Goal: Task Accomplishment & Management: Use online tool/utility

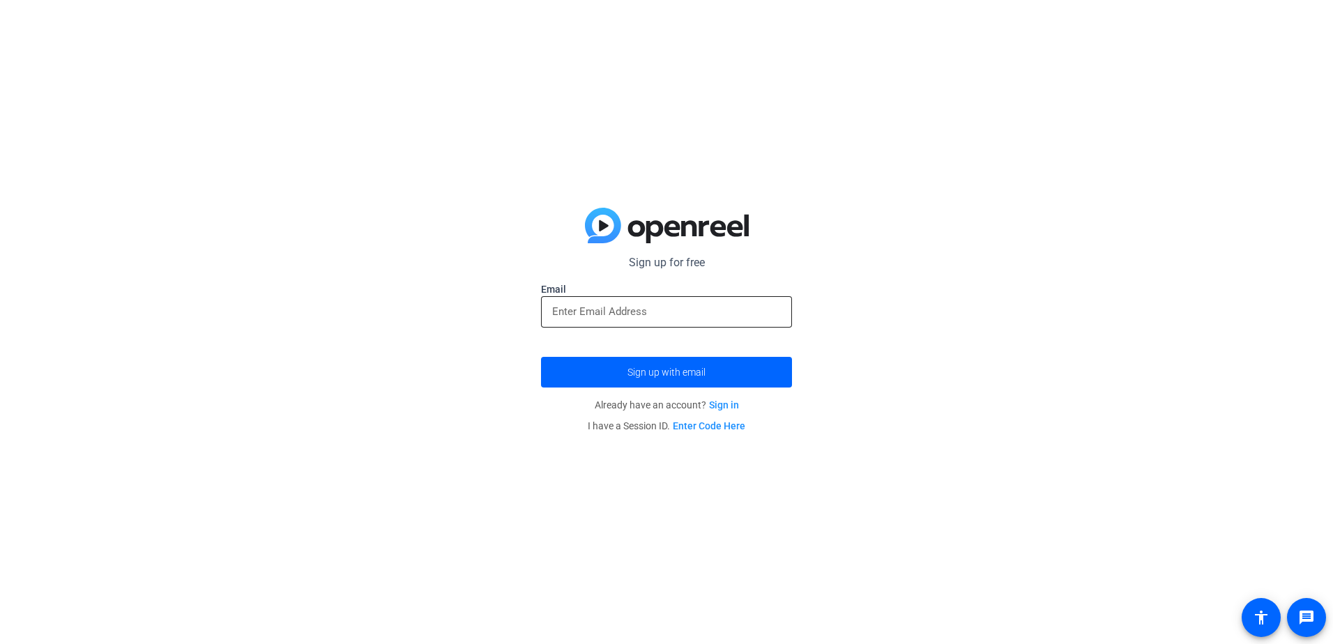
click at [731, 300] on div at bounding box center [666, 311] width 229 height 31
type input "[EMAIL_ADDRESS][DOMAIN_NAME]"
click at [671, 372] on span "Sign up with email" at bounding box center [666, 372] width 78 height 0
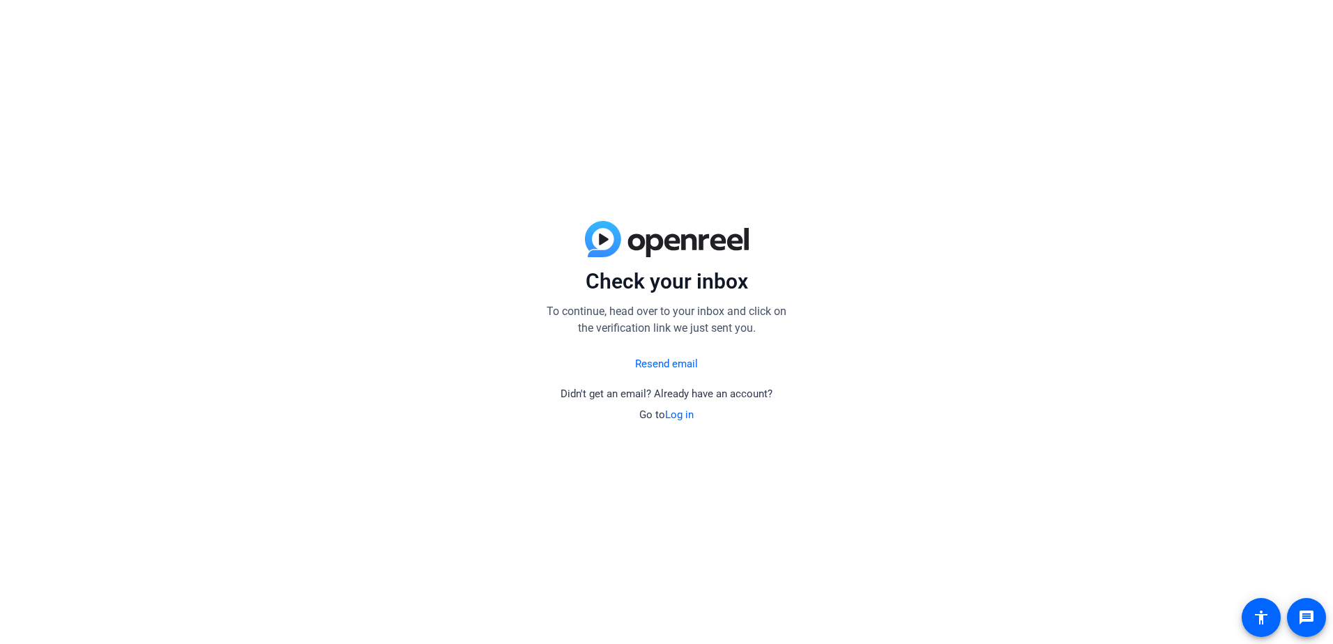
click at [682, 360] on link "Resend email" at bounding box center [666, 364] width 63 height 16
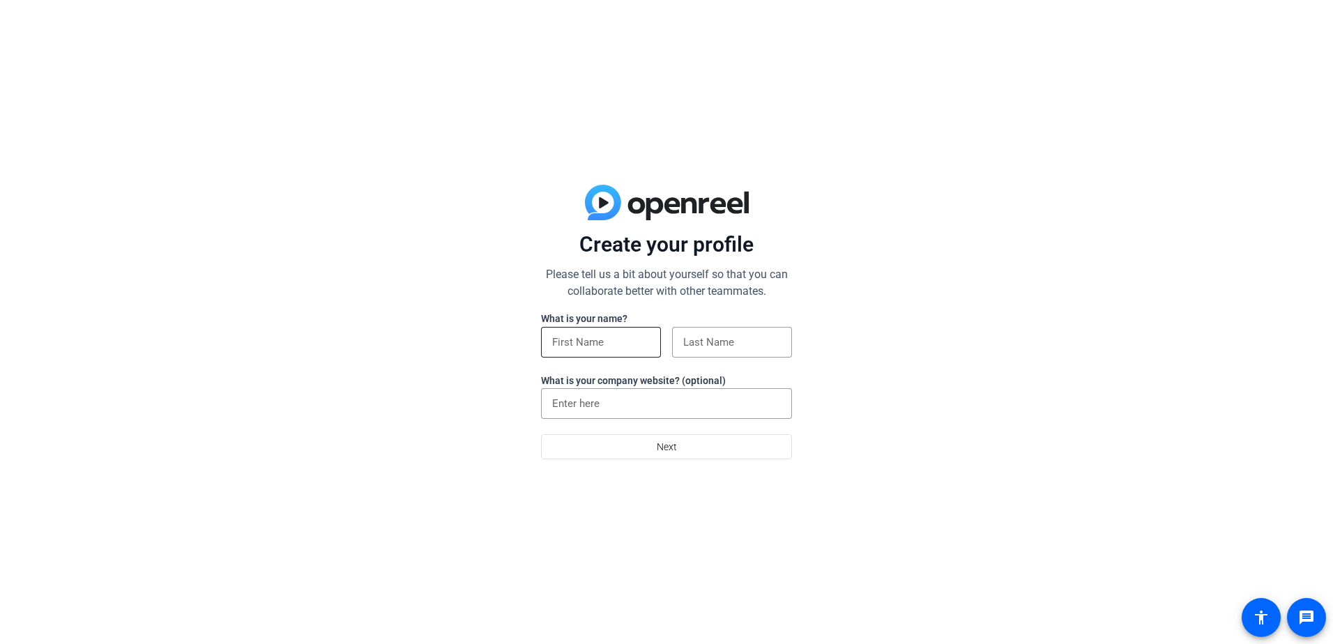
click at [647, 342] on input at bounding box center [601, 342] width 98 height 17
type input "marci"
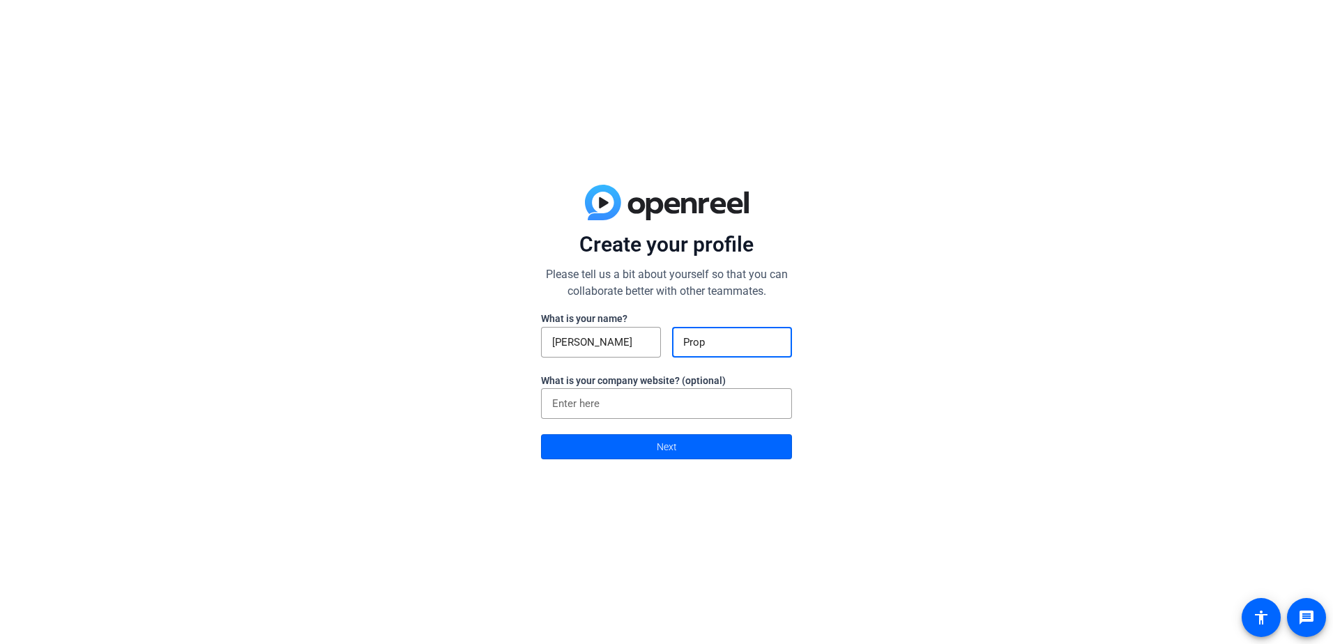
drag, startPoint x: 744, startPoint y: 335, endPoint x: 742, endPoint y: 344, distance: 8.6
click at [744, 336] on input "Prop" at bounding box center [732, 342] width 98 height 17
type input "Proper"
click at [624, 396] on input at bounding box center [666, 403] width 229 height 17
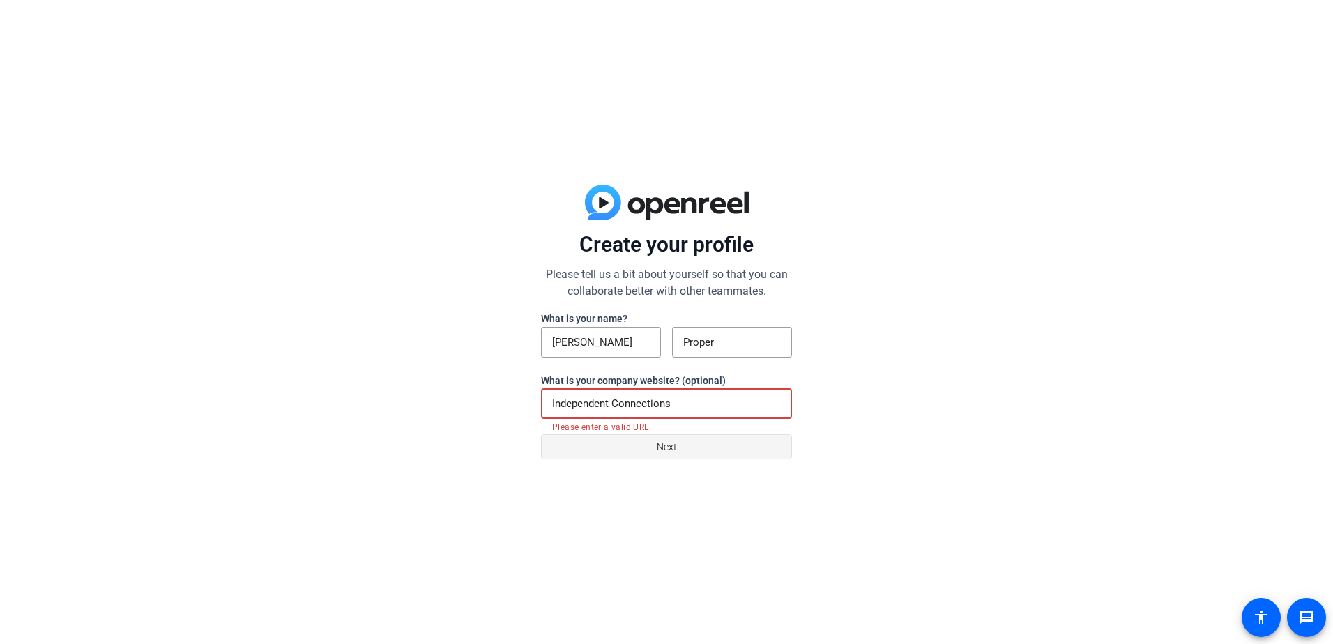
click at [661, 449] on span "Next" at bounding box center [667, 446] width 20 height 26
click at [716, 403] on input "Independent Connections" at bounding box center [666, 403] width 229 height 17
drag, startPoint x: 677, startPoint y: 397, endPoint x: 548, endPoint y: 395, distance: 128.2
click at [548, 395] on div "Independent Connections" at bounding box center [666, 403] width 251 height 31
paste input "https://independent-connections.com/"
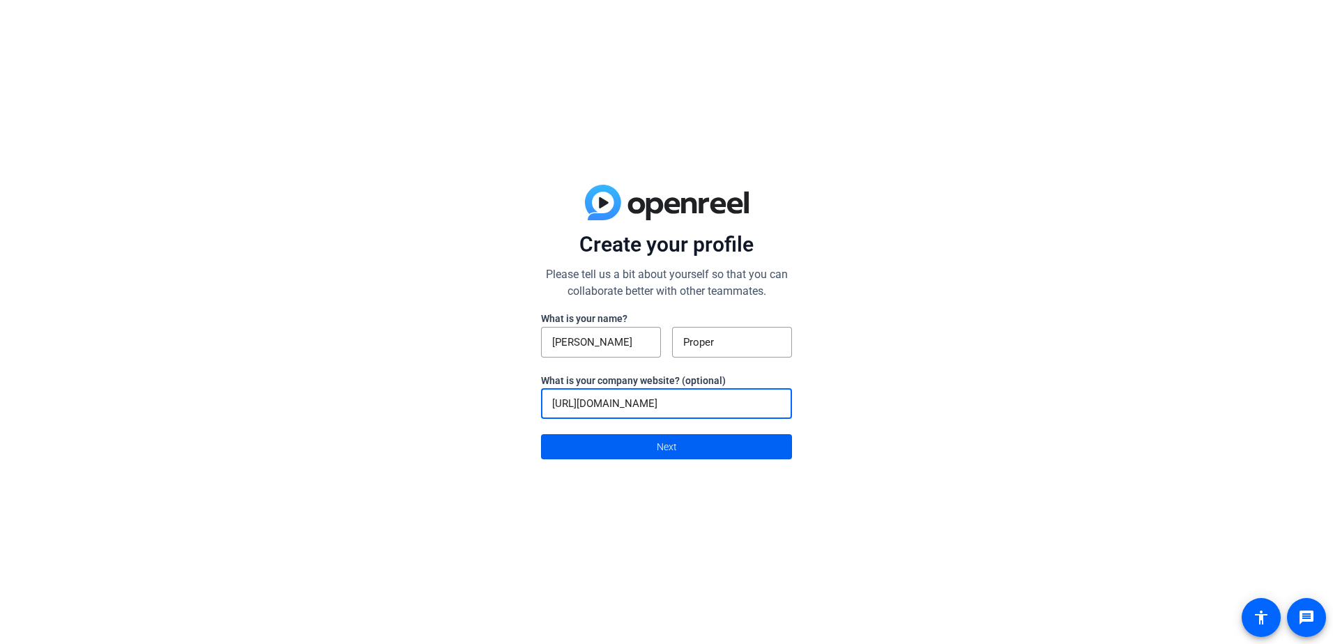
type input "https://independent-connections.com/"
click at [736, 439] on span at bounding box center [666, 446] width 249 height 33
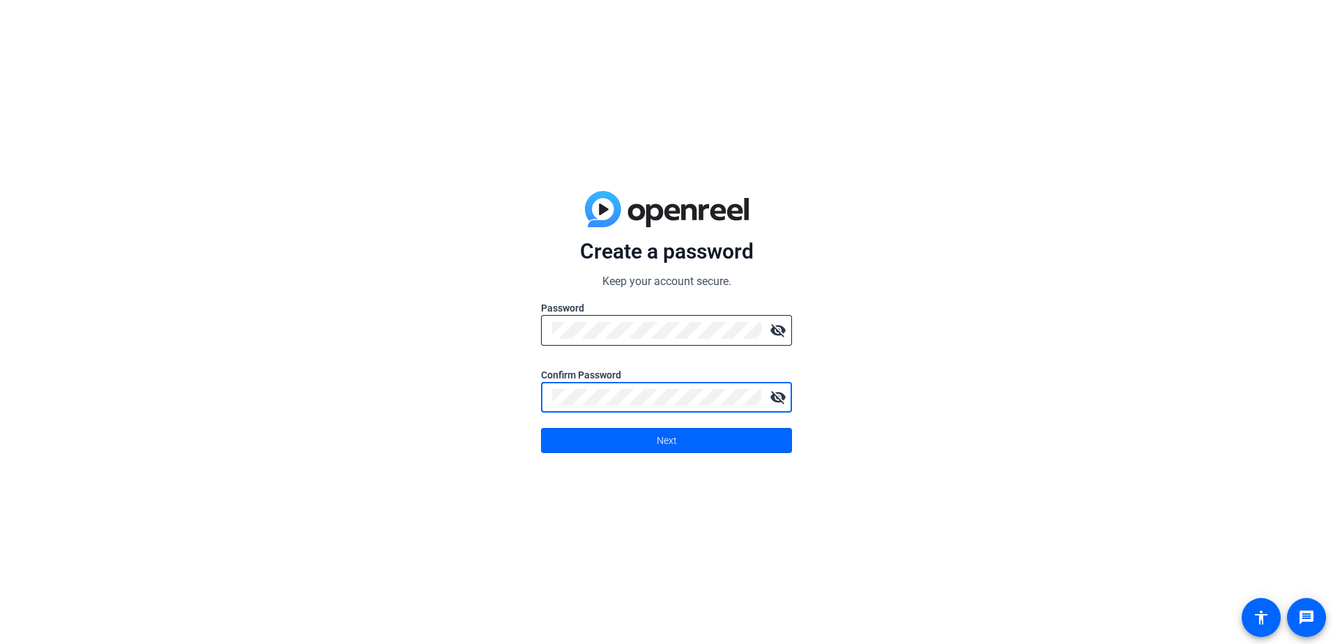
click button "Next" at bounding box center [666, 440] width 251 height 25
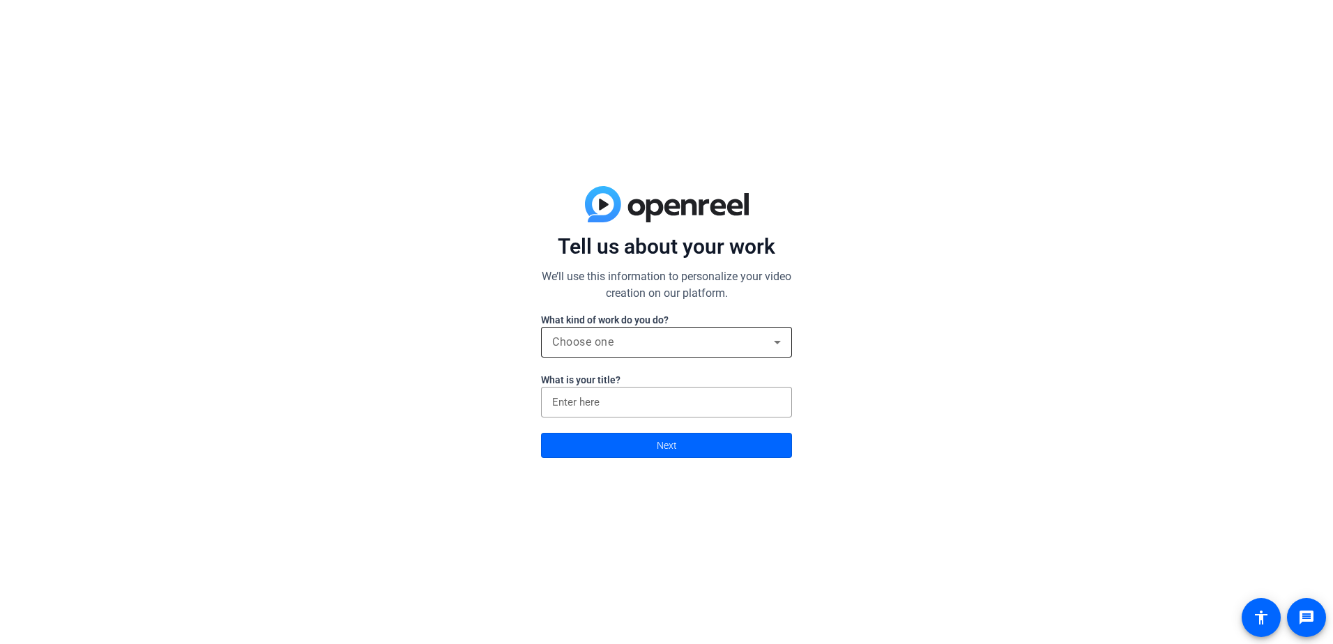
click at [680, 346] on div "Choose one" at bounding box center [663, 342] width 222 height 17
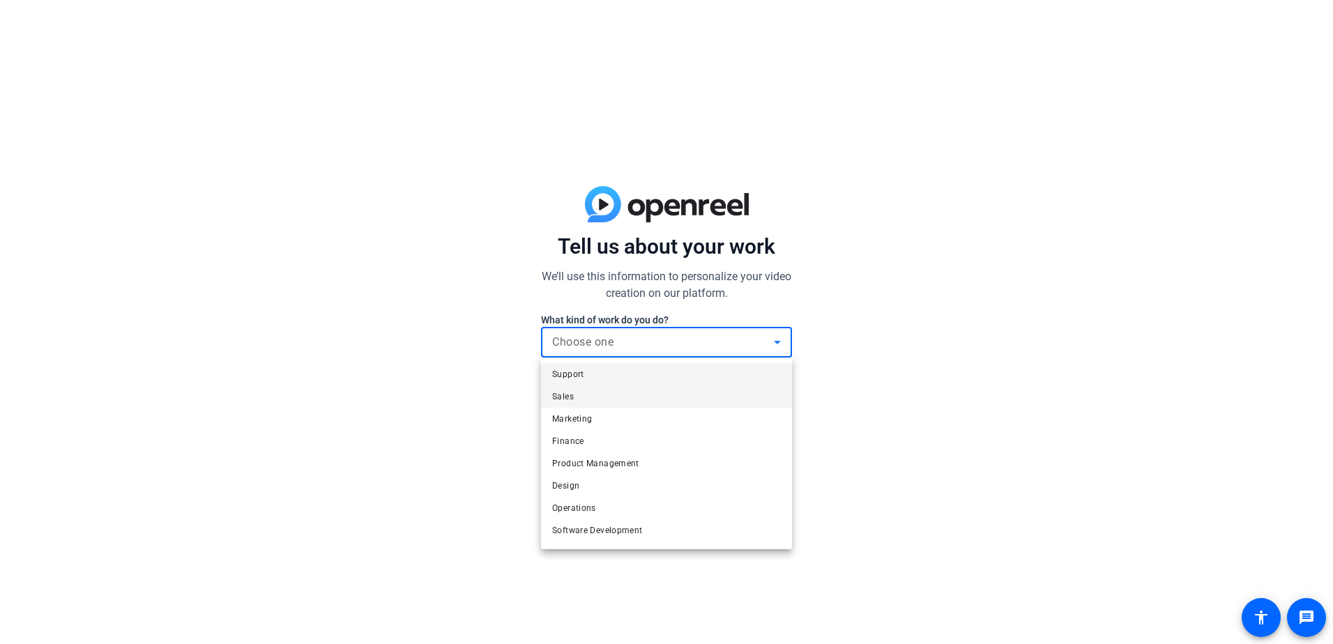
click at [627, 390] on mat-option "Sales" at bounding box center [666, 396] width 251 height 22
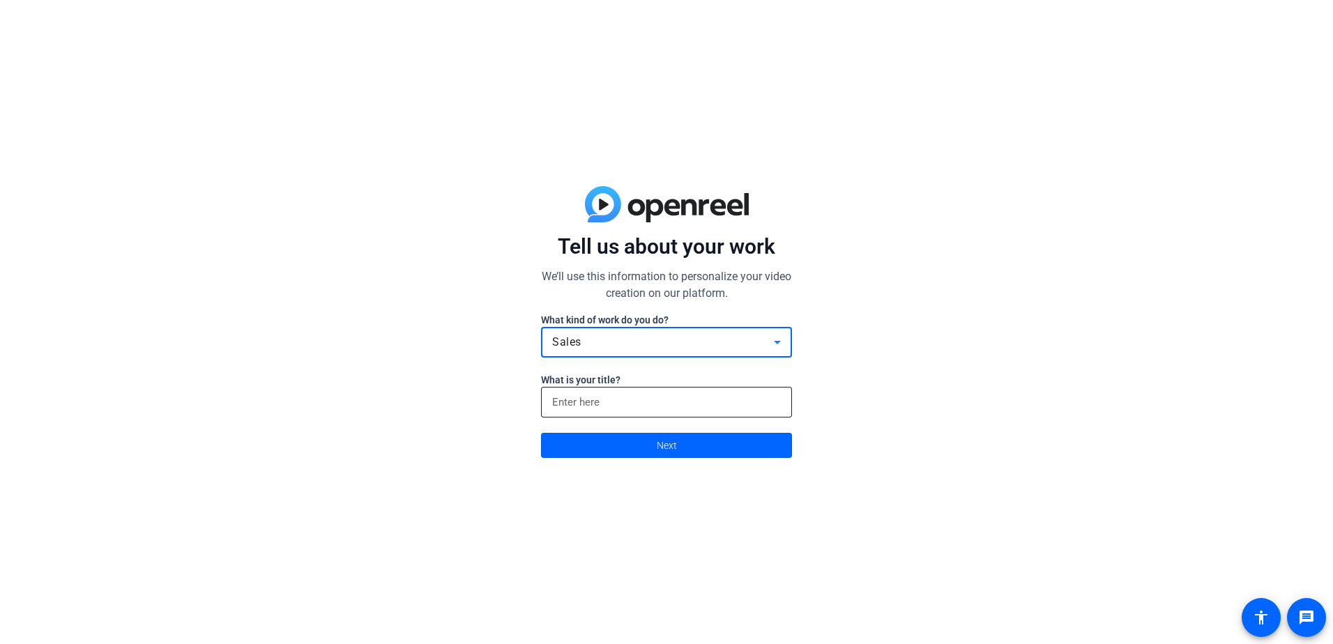
click at [628, 399] on input at bounding box center [666, 402] width 229 height 17
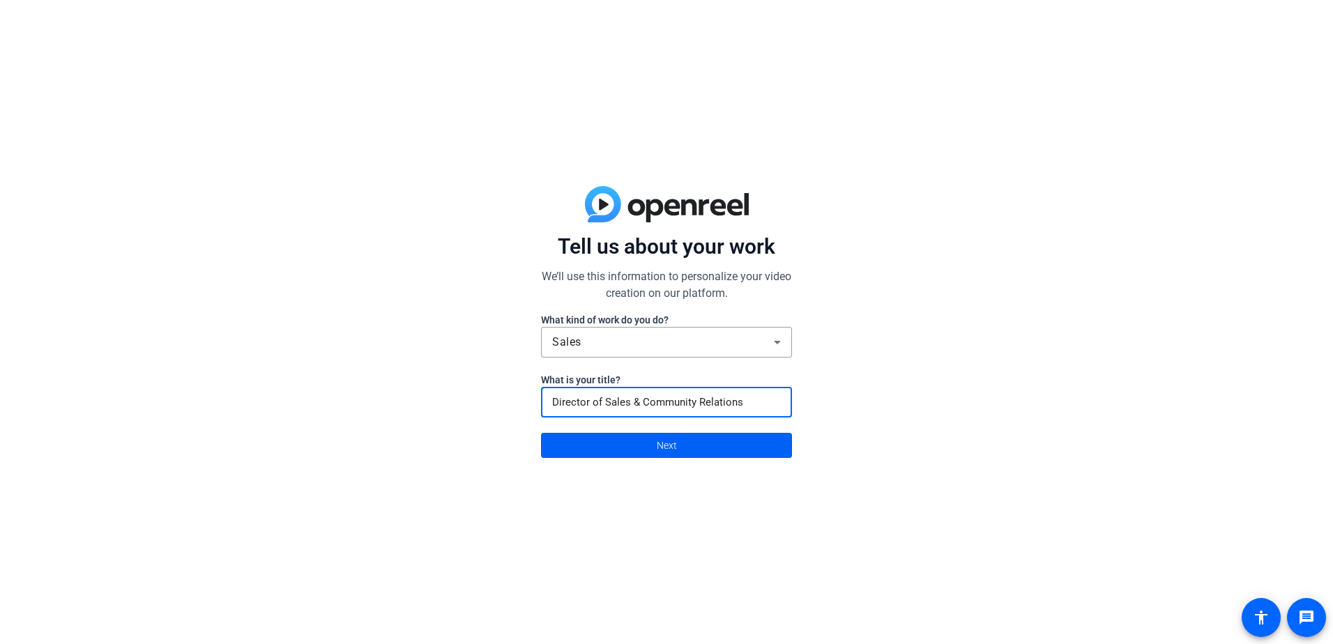
type input "Director of Sales & Community Relations"
click at [666, 438] on span "Next" at bounding box center [667, 445] width 20 height 26
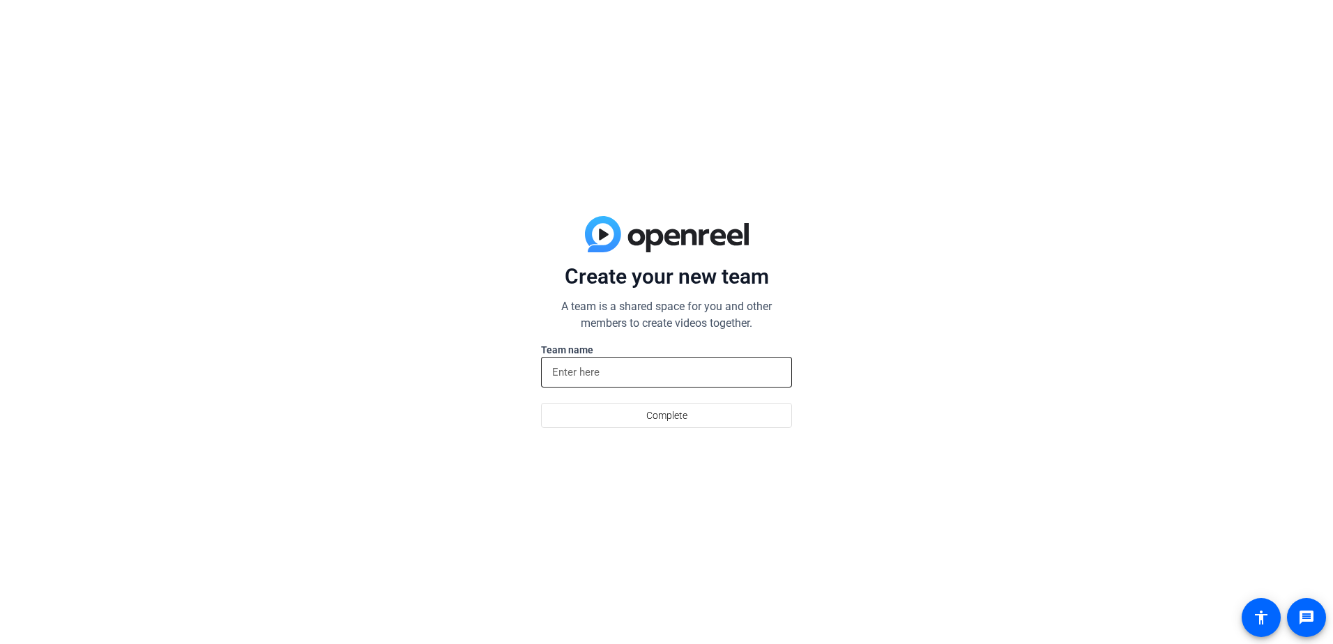
click at [625, 374] on input at bounding box center [666, 372] width 229 height 17
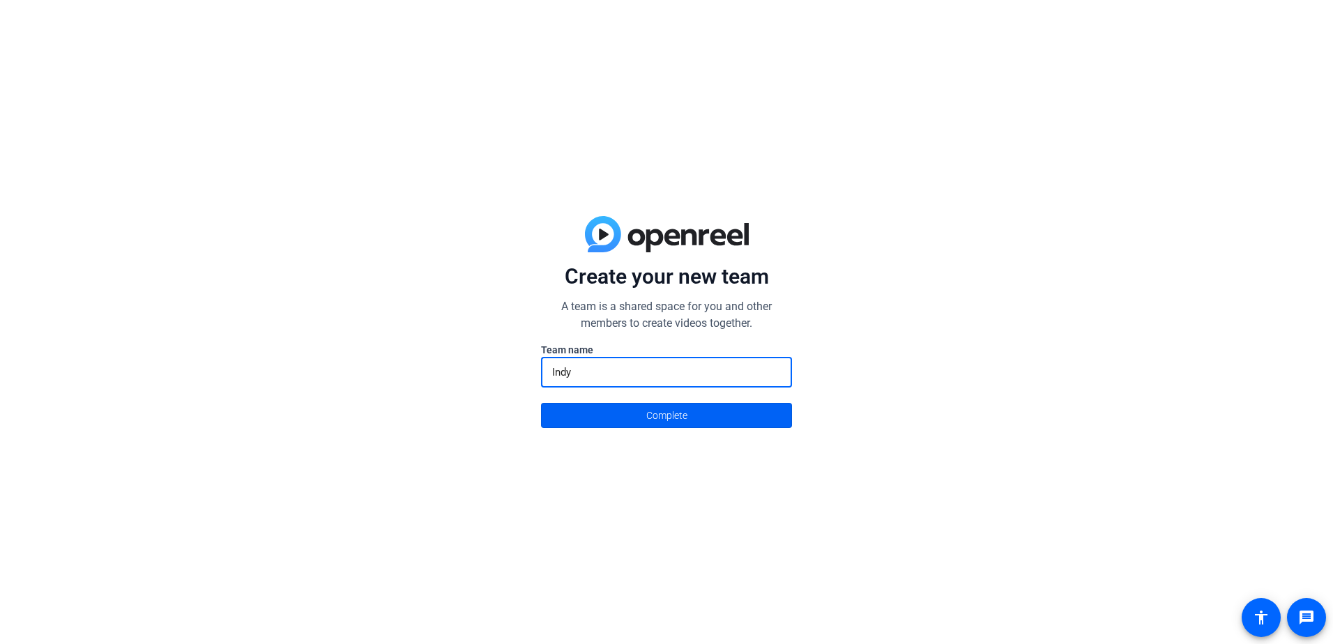
type input "Indy"
click at [726, 413] on span at bounding box center [666, 415] width 249 height 33
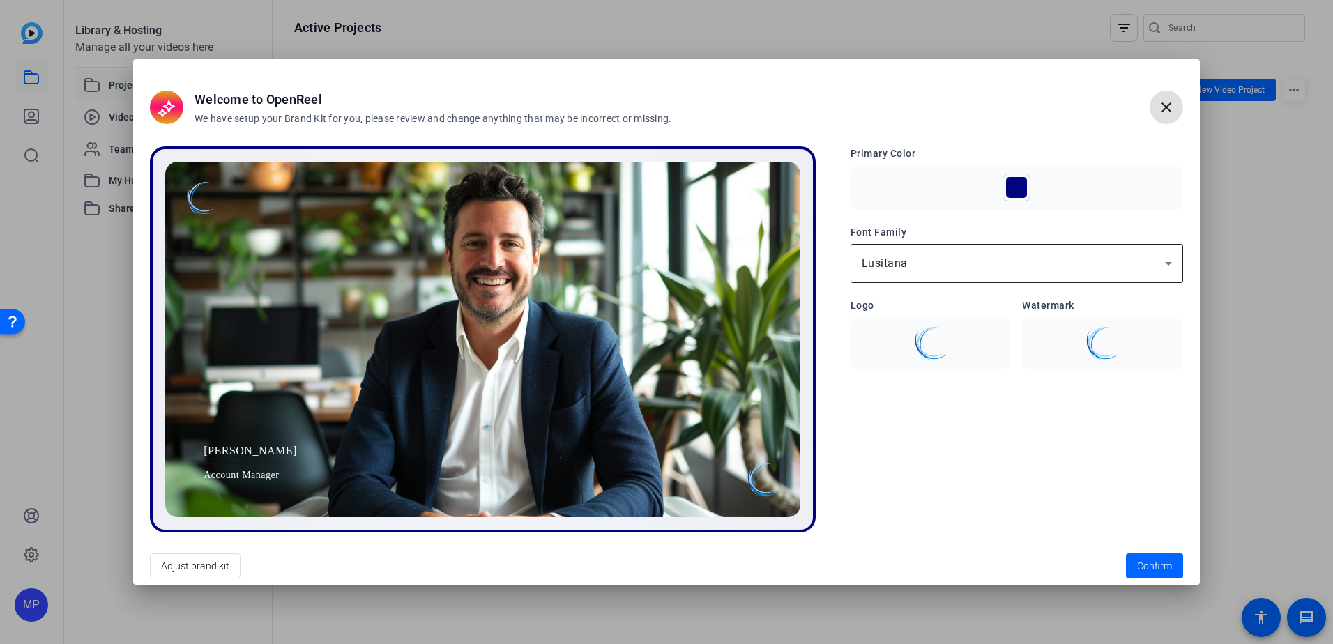
click at [1086, 275] on div "Lusitana" at bounding box center [1016, 263] width 310 height 39
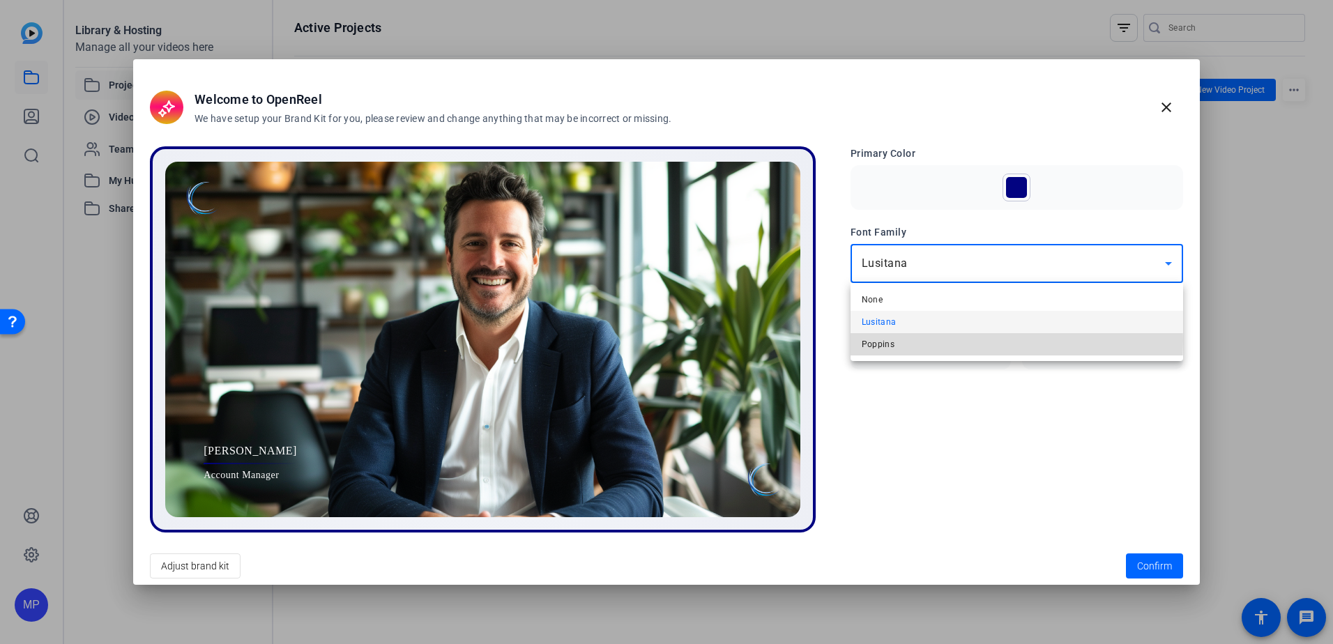
click at [884, 340] on span "Poppins" at bounding box center [877, 344] width 33 height 17
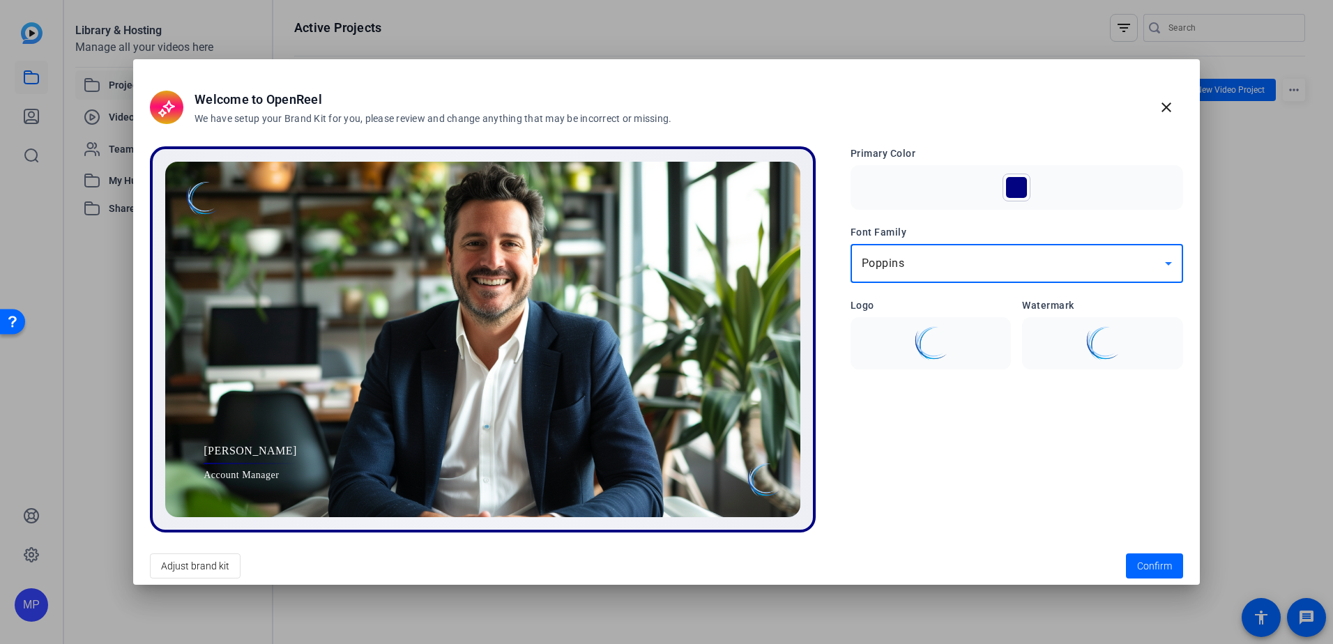
click at [932, 264] on div "Poppins" at bounding box center [1012, 263] width 303 height 17
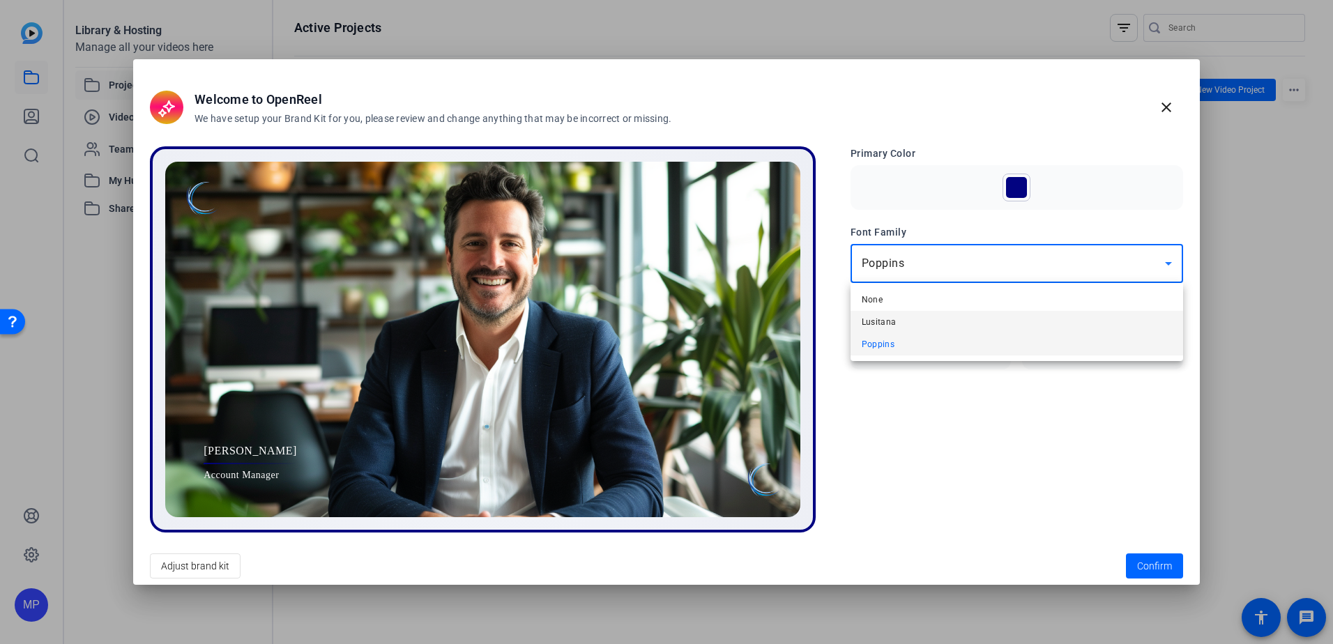
click at [912, 319] on mat-option "Lusitana" at bounding box center [1016, 322] width 332 height 22
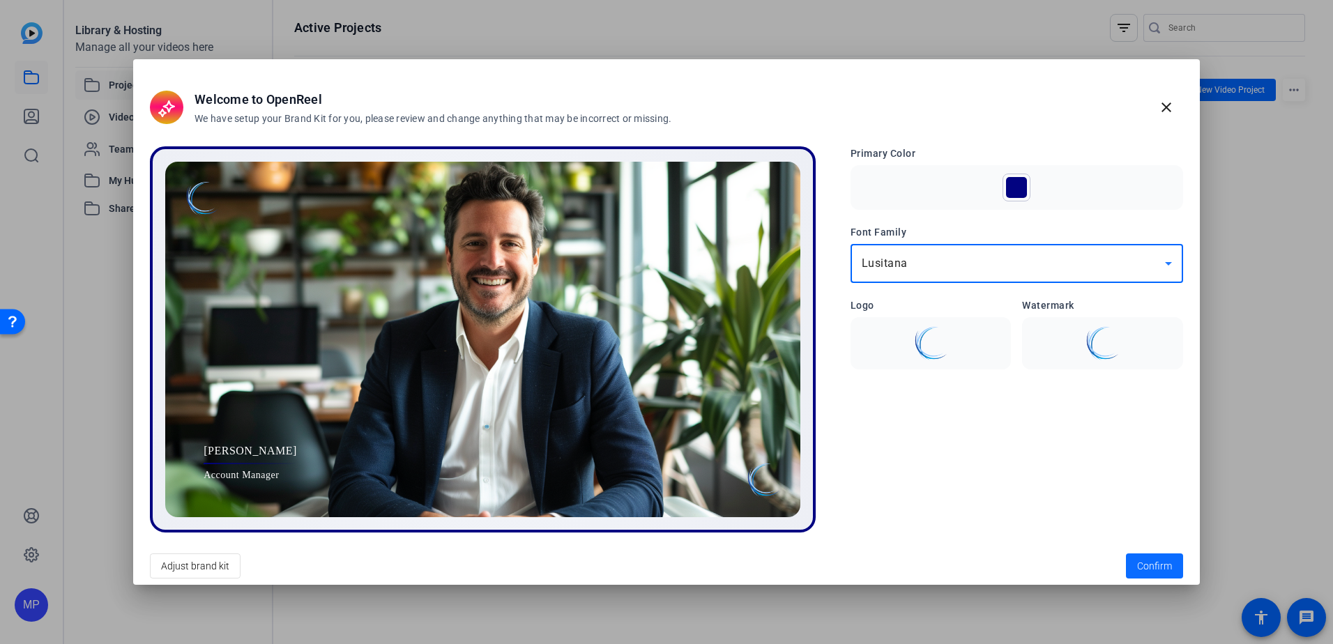
click at [1151, 559] on span "Confirm" at bounding box center [1154, 566] width 35 height 15
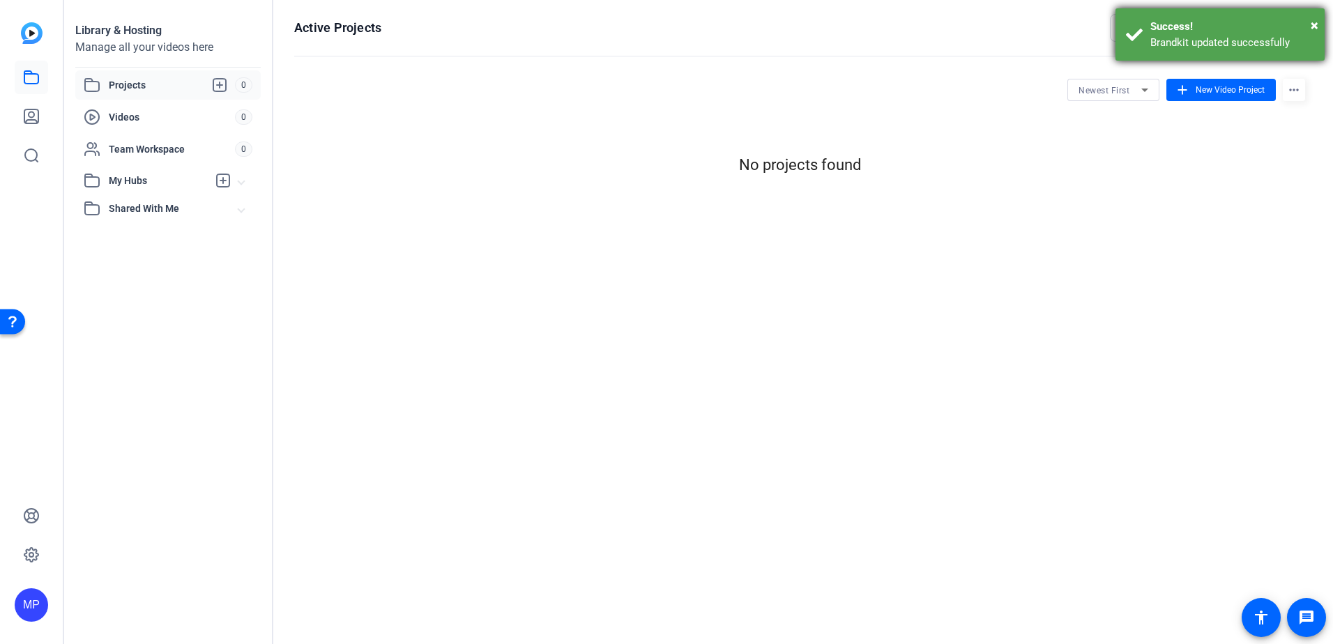
click at [1310, 26] on div "Success!" at bounding box center [1232, 27] width 164 height 16
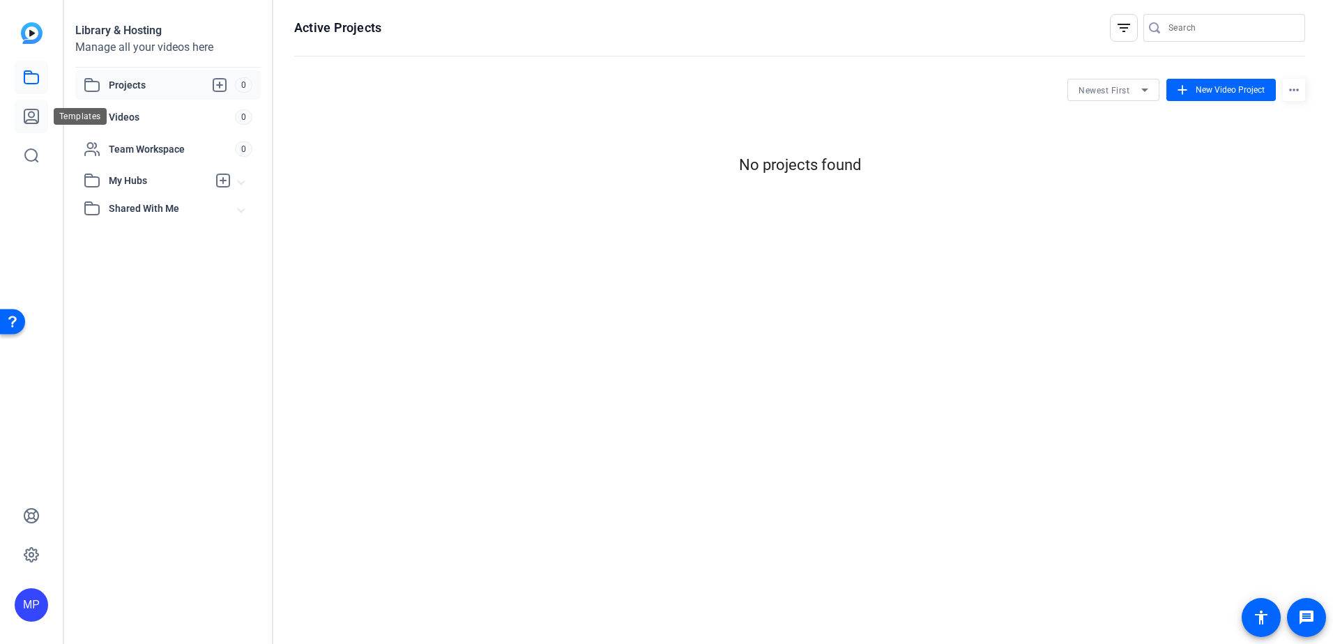
click at [43, 116] on link at bounding box center [31, 116] width 33 height 33
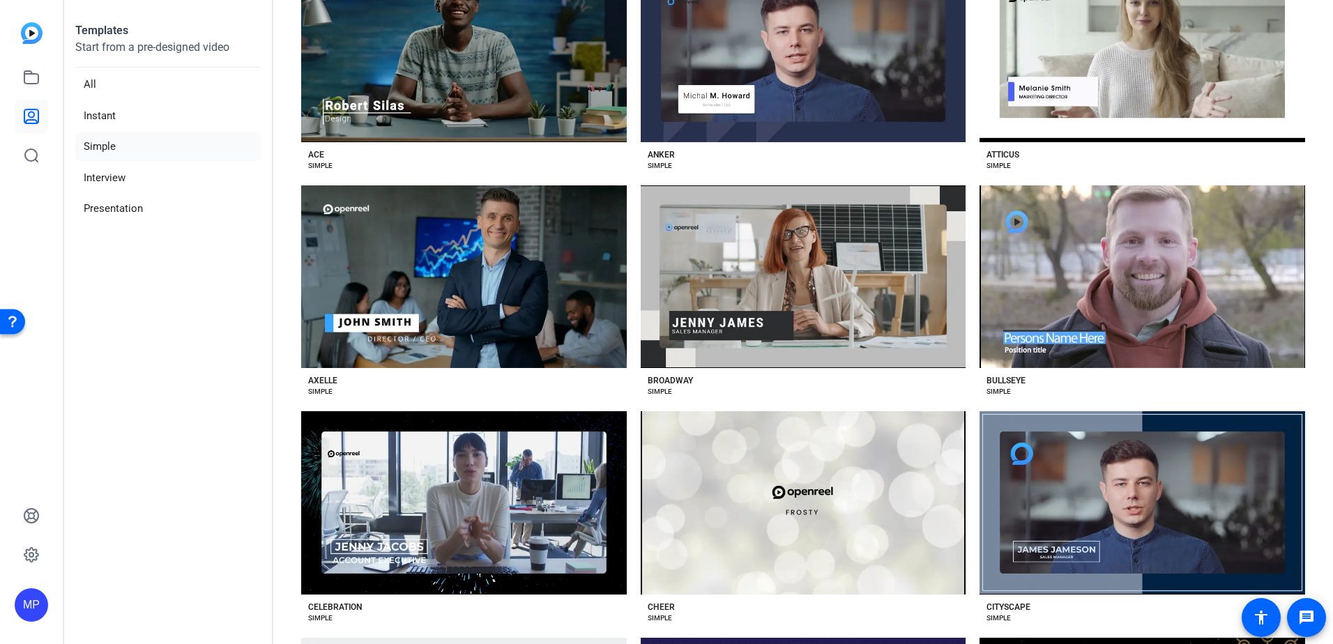
scroll to position [139, 0]
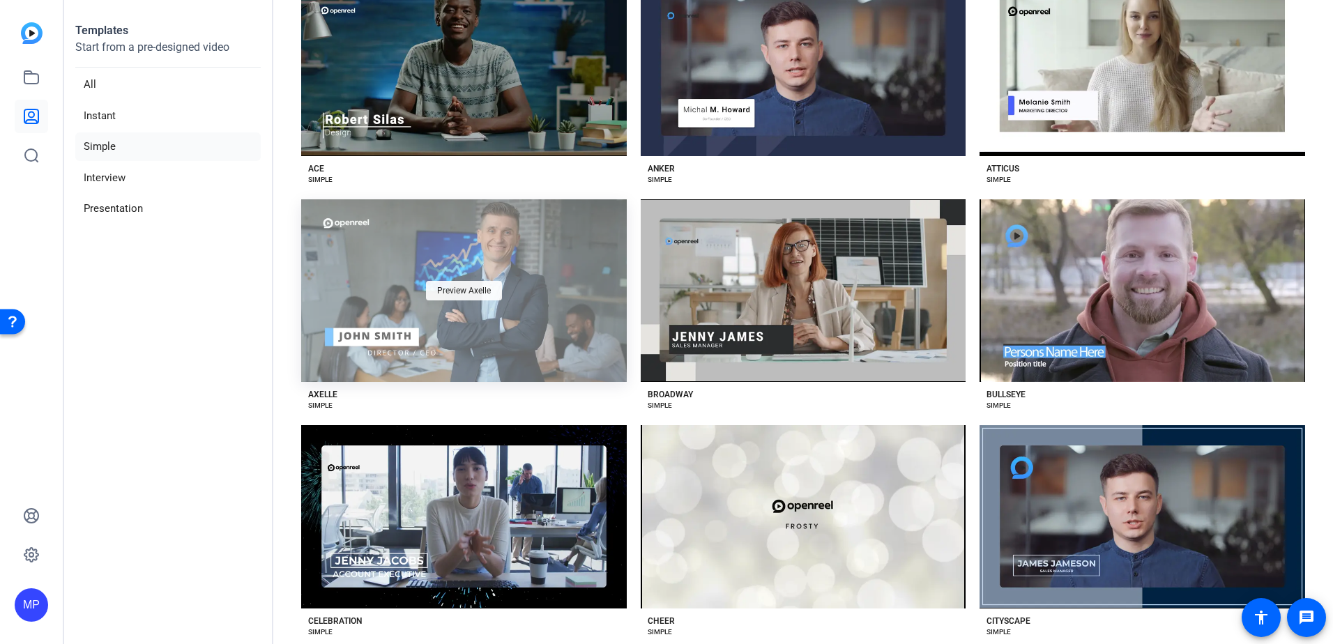
click at [456, 298] on div "Preview Axelle" at bounding box center [464, 291] width 76 height 20
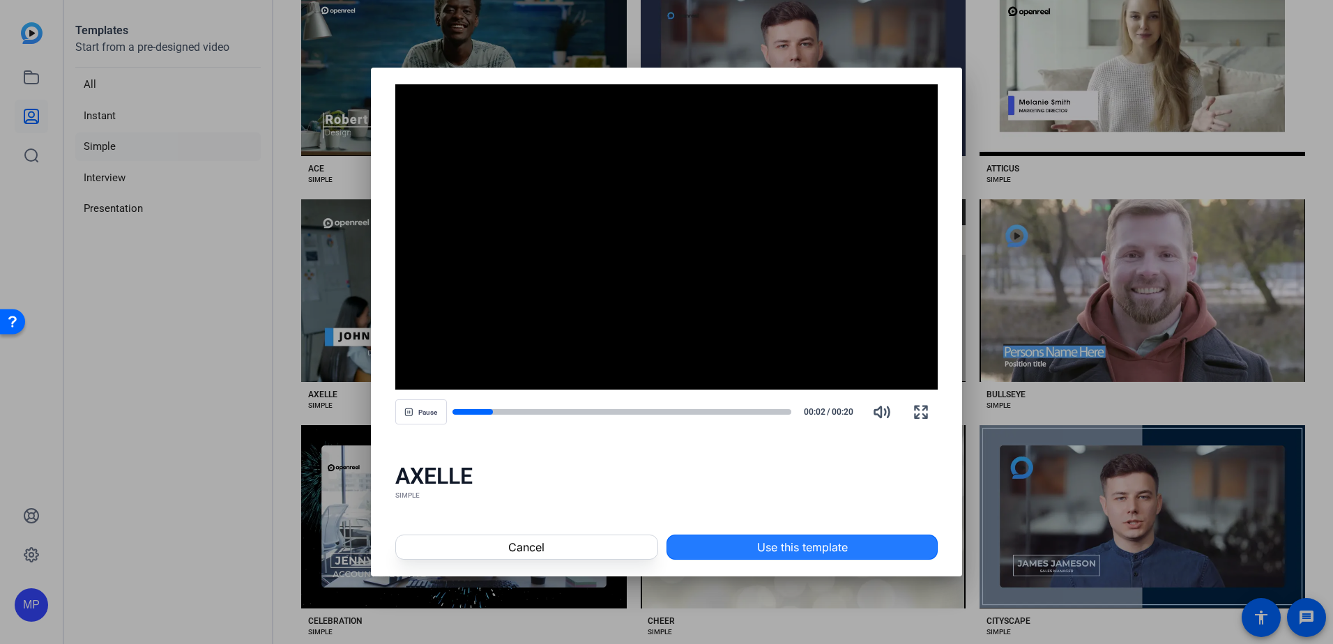
click at [769, 536] on span at bounding box center [802, 546] width 270 height 33
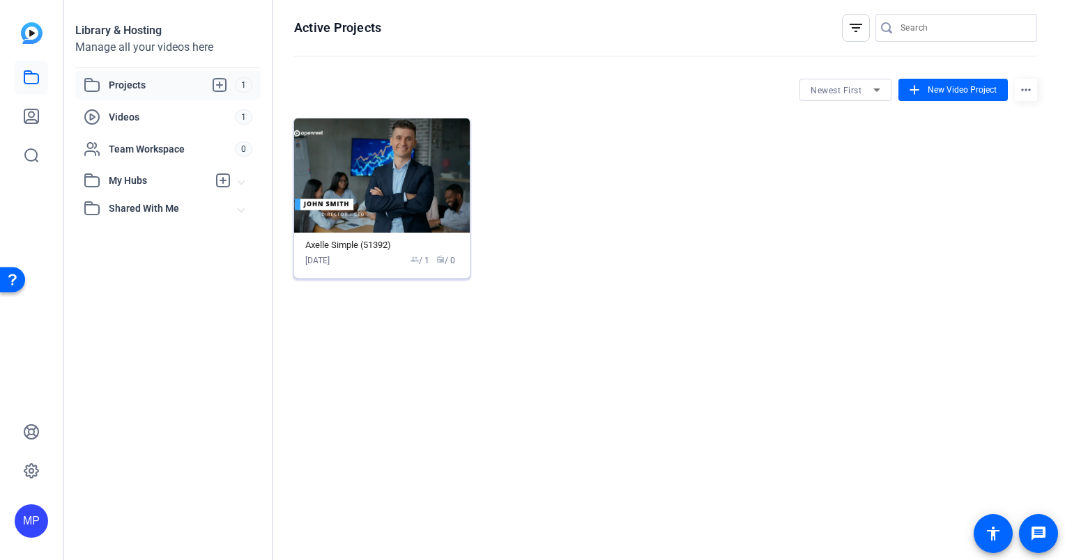
click at [401, 206] on img at bounding box center [382, 175] width 176 height 114
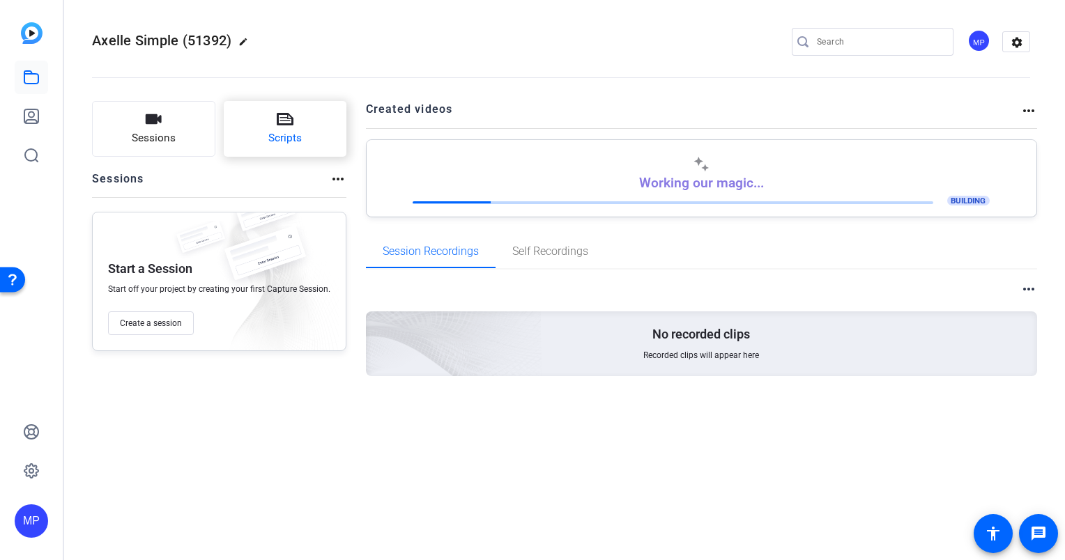
click at [304, 132] on button "Scripts" at bounding box center [285, 129] width 123 height 56
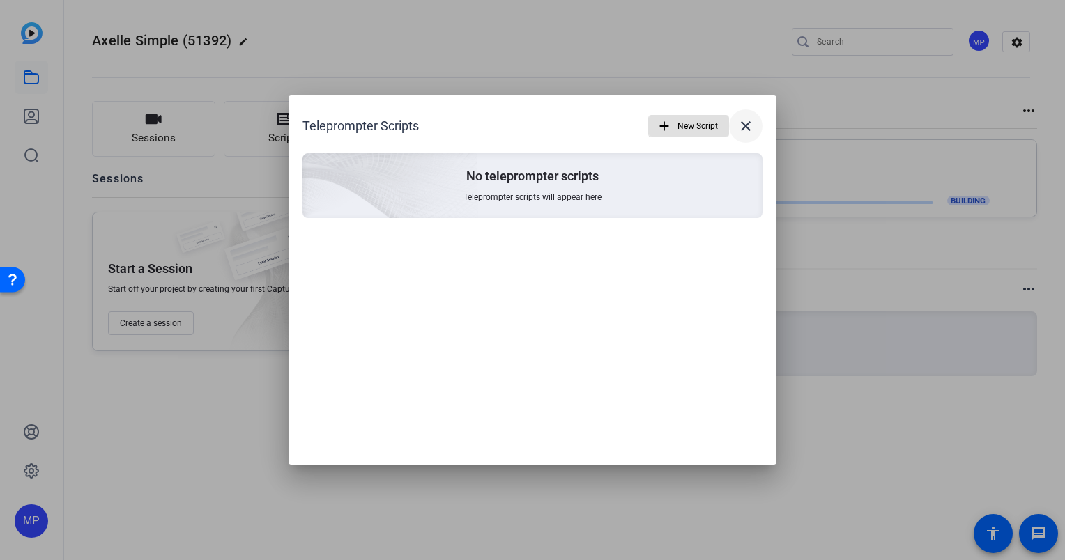
click at [747, 121] on mat-icon "close" at bounding box center [745, 126] width 17 height 17
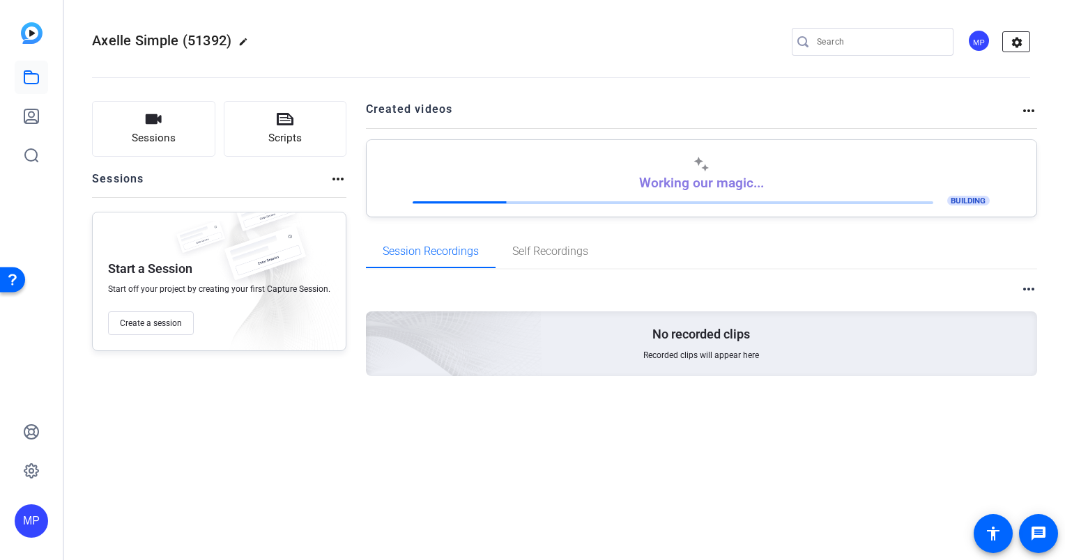
click at [1008, 49] on mat-icon "settings" at bounding box center [1017, 42] width 28 height 21
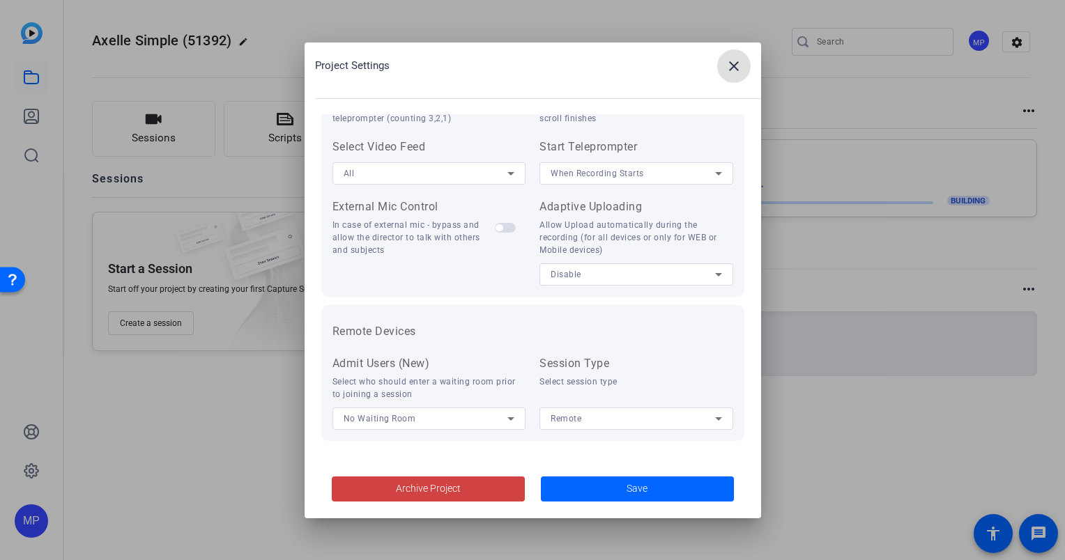
scroll to position [287, 0]
click at [742, 68] on span at bounding box center [733, 65] width 33 height 33
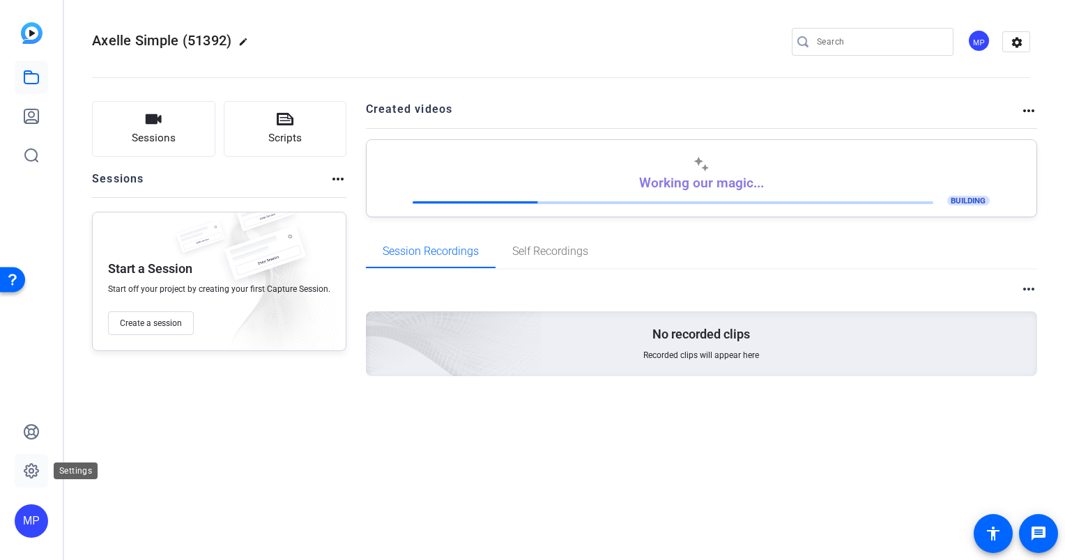
click at [29, 468] on icon at bounding box center [31, 471] width 17 height 17
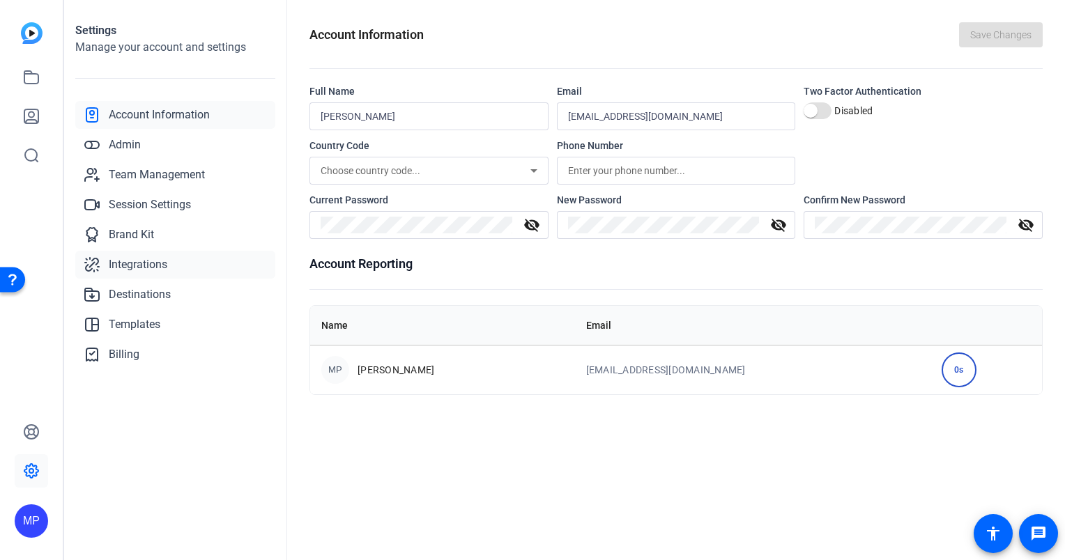
click at [145, 258] on span "Integrations" at bounding box center [138, 264] width 59 height 17
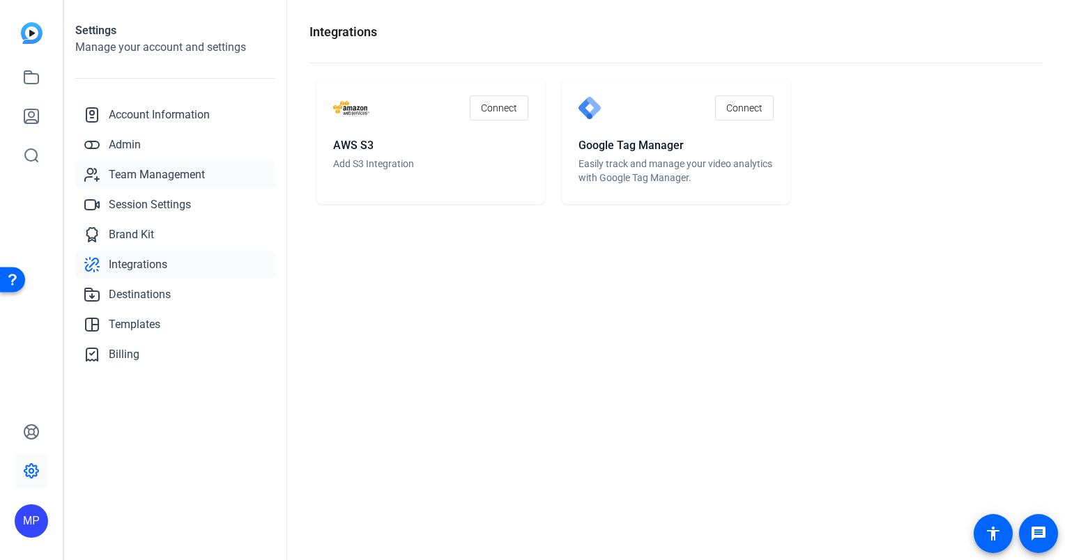
click at [141, 176] on span "Team Management" at bounding box center [157, 175] width 96 height 17
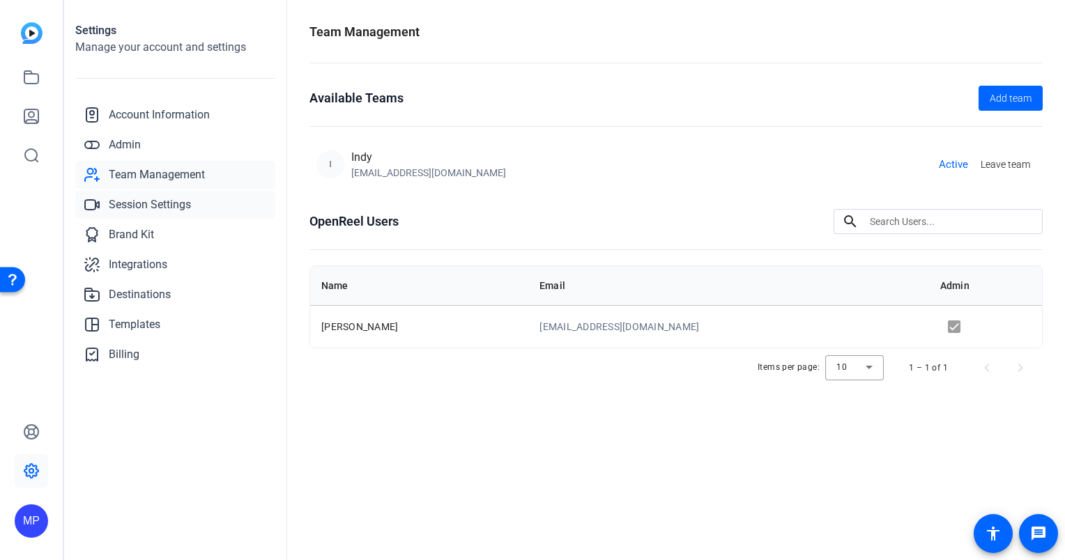
click at [152, 206] on span "Session Settings" at bounding box center [150, 205] width 82 height 17
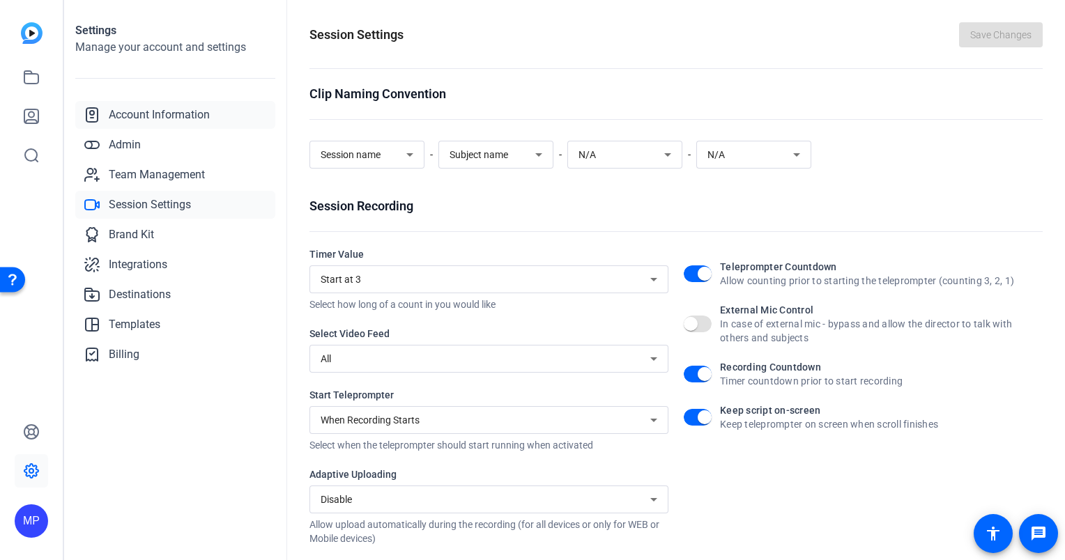
click at [176, 104] on link "Account Information" at bounding box center [175, 115] width 200 height 28
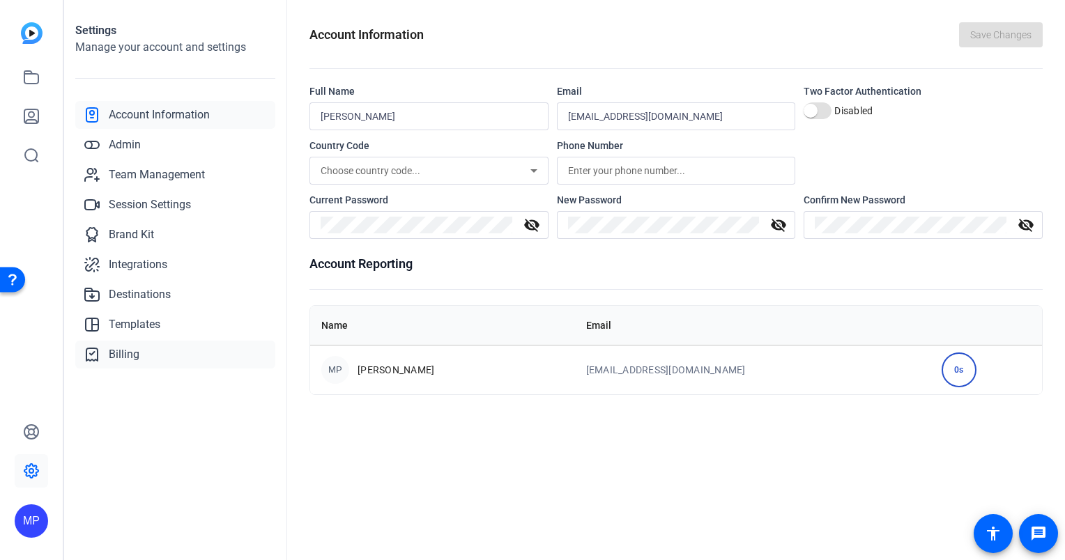
click at [128, 355] on span "Billing" at bounding box center [124, 354] width 31 height 17
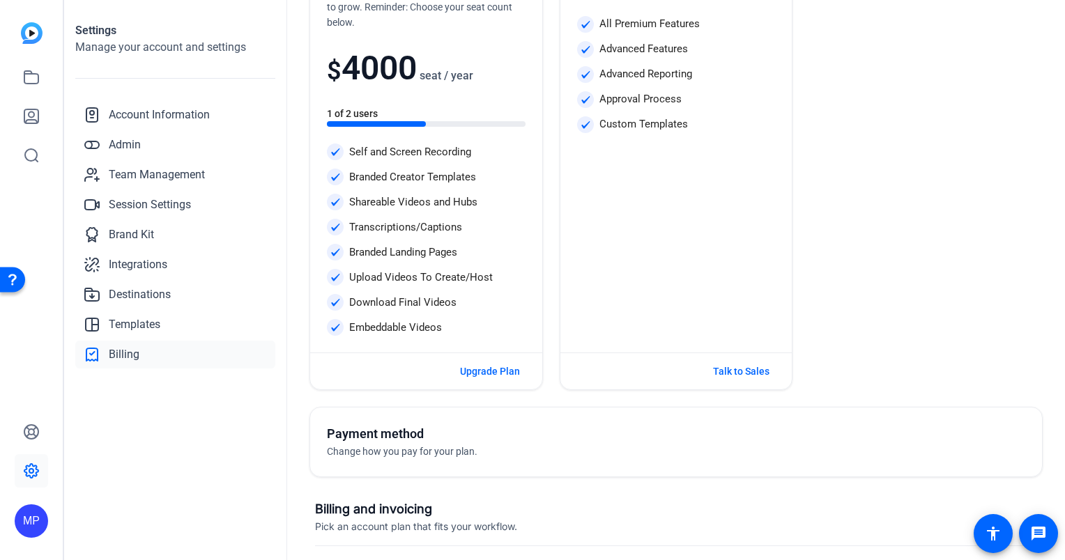
scroll to position [139, 0]
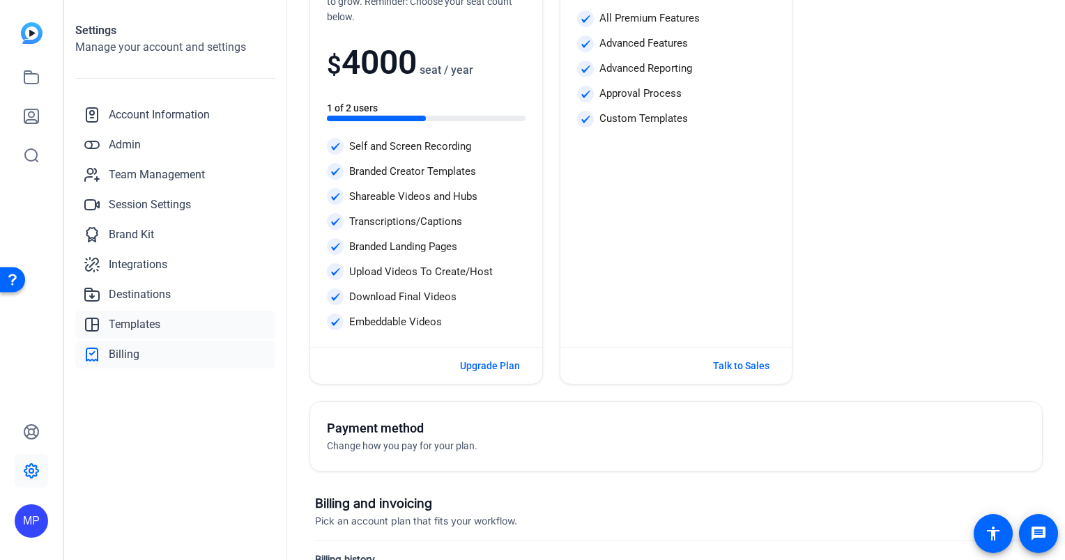
click at [139, 318] on span "Templates" at bounding box center [135, 324] width 52 height 17
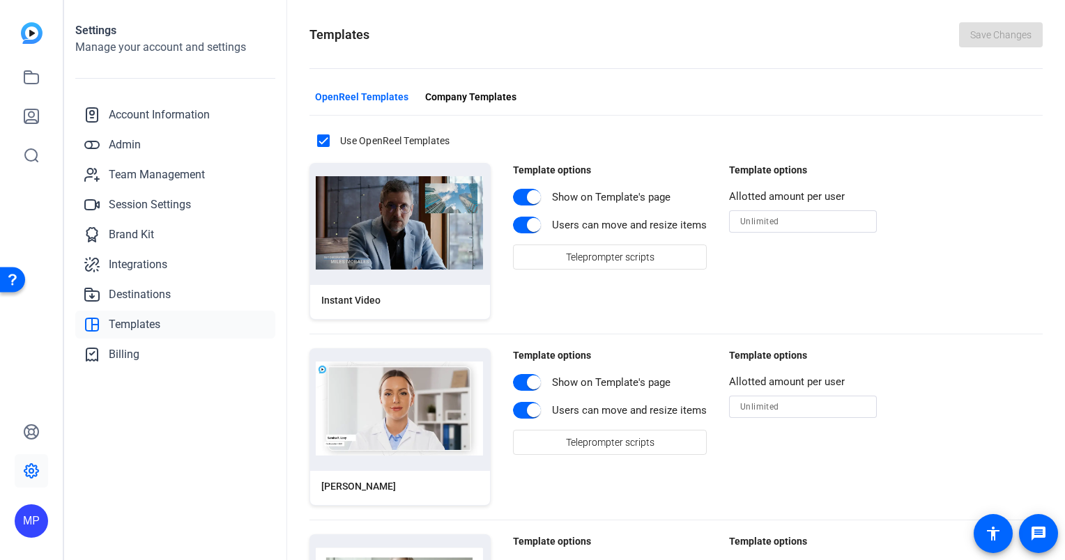
click at [32, 28] on img at bounding box center [32, 33] width 22 height 22
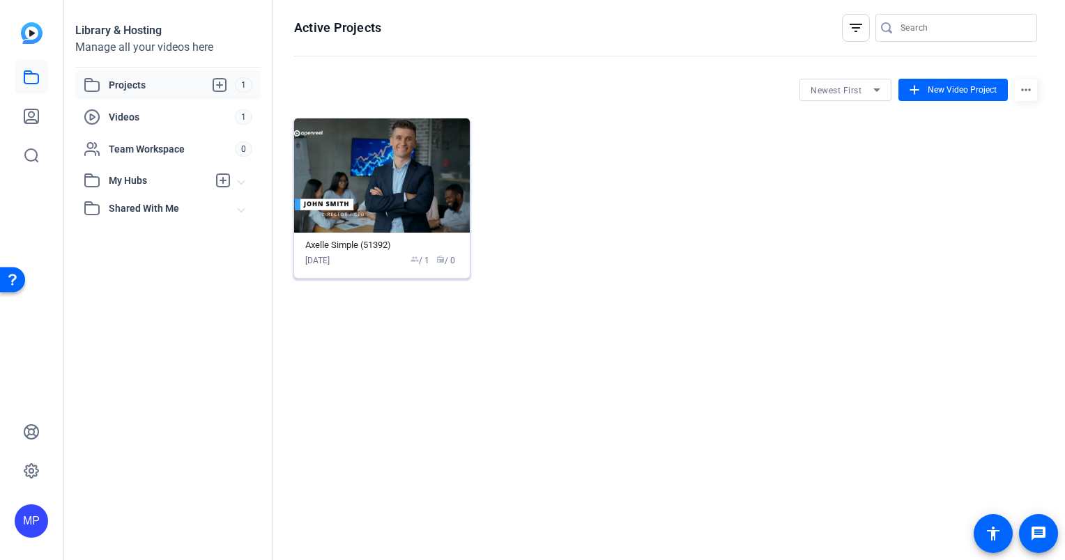
click at [385, 226] on img at bounding box center [382, 175] width 176 height 114
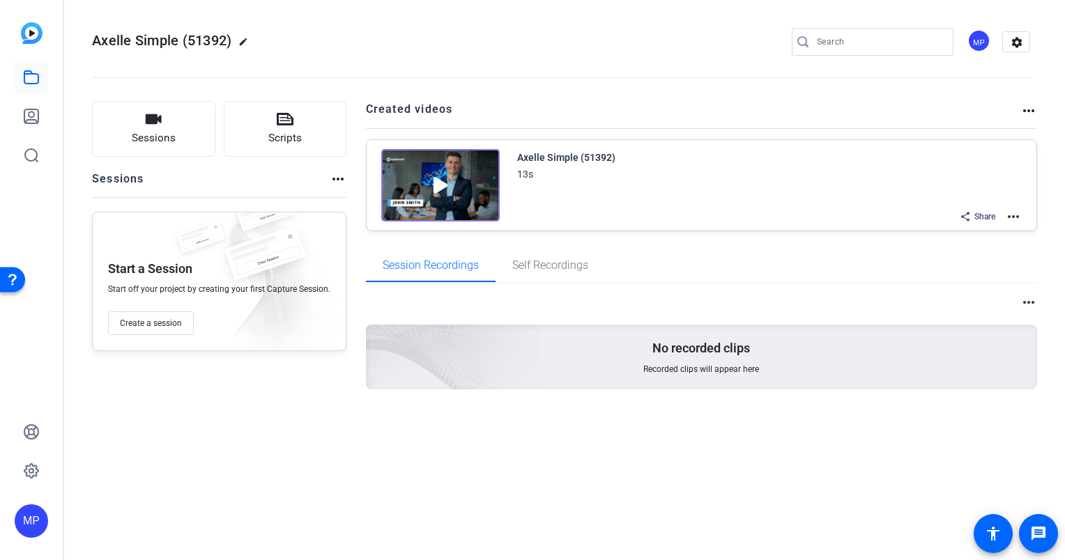
click at [454, 185] on img at bounding box center [440, 185] width 118 height 72
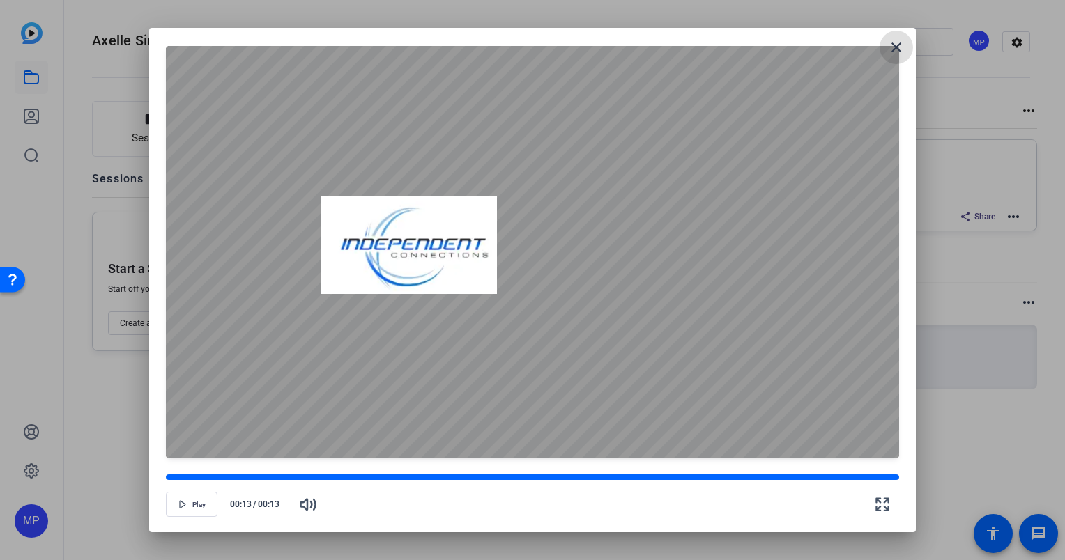
click at [890, 39] on mat-icon "close" at bounding box center [896, 47] width 17 height 17
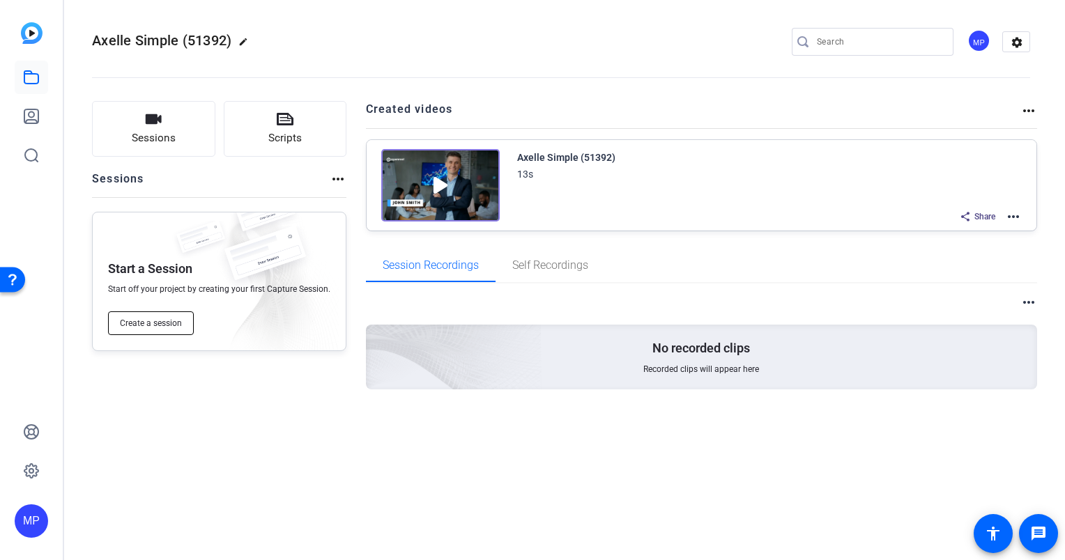
click at [160, 321] on span "Create a session" at bounding box center [151, 323] width 62 height 11
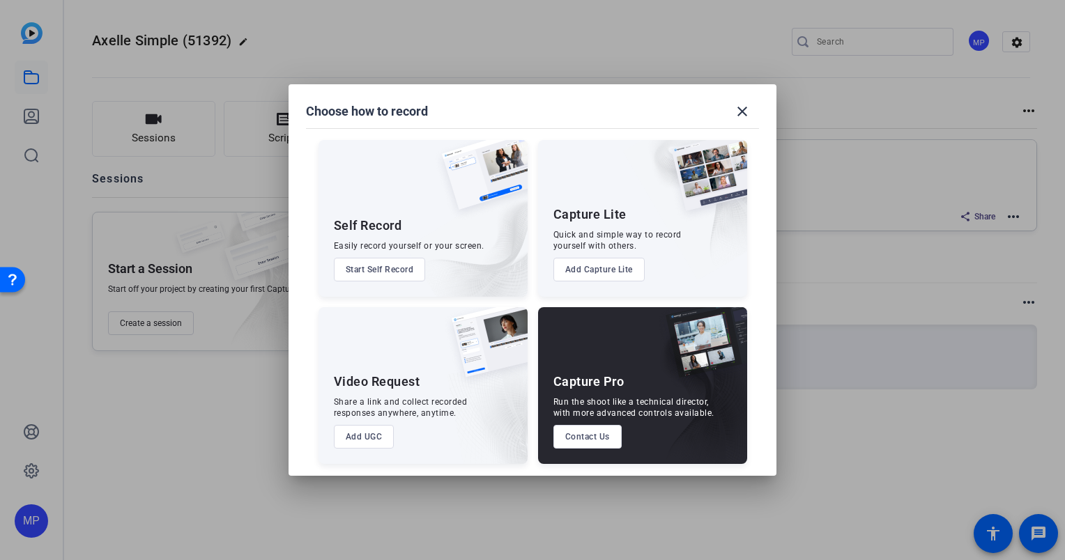
click at [381, 271] on button "Start Self Record" at bounding box center [380, 270] width 92 height 24
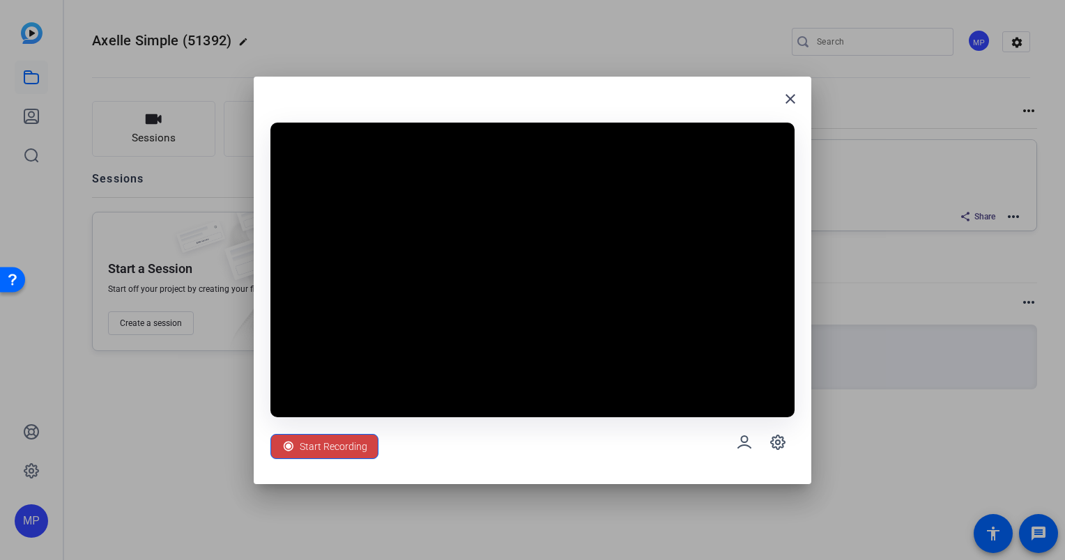
click at [549, 178] on video at bounding box center [532, 270] width 524 height 295
click at [777, 443] on icon at bounding box center [778, 442] width 4 height 4
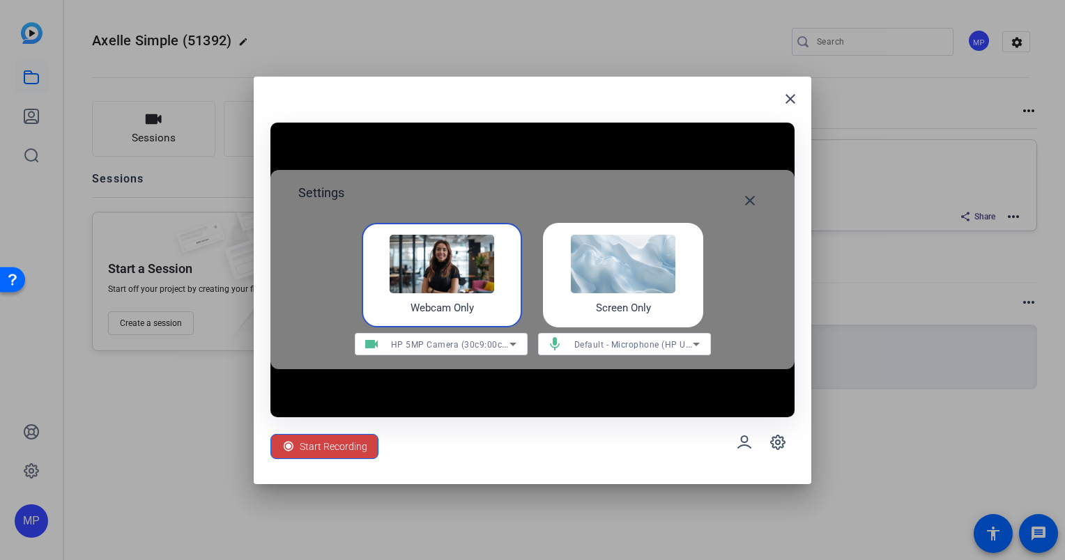
click at [634, 284] on img at bounding box center [623, 264] width 105 height 59
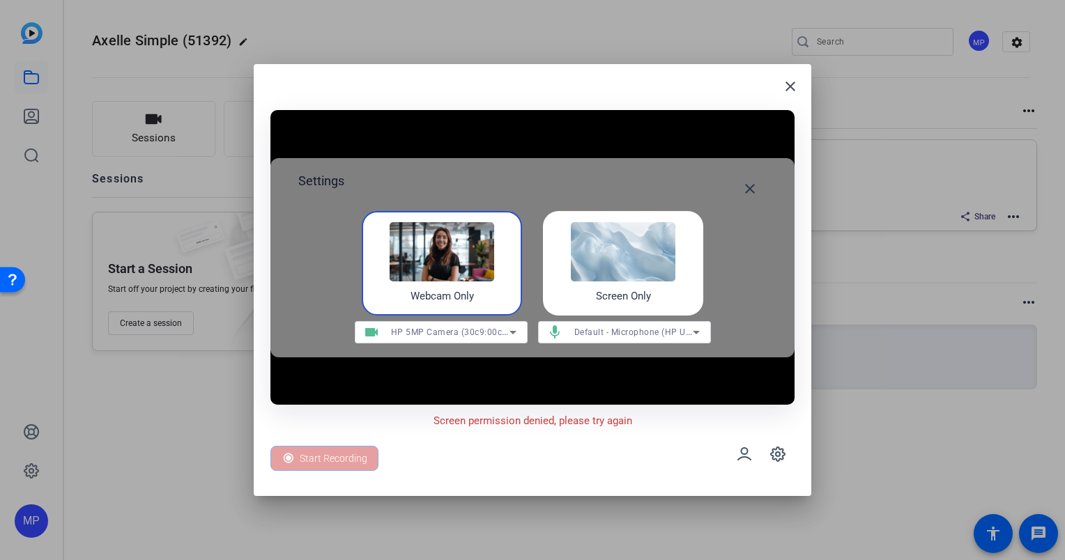
click at [682, 443] on div "Start Recording" at bounding box center [532, 454] width 524 height 50
click at [774, 450] on icon at bounding box center [777, 454] width 17 height 17
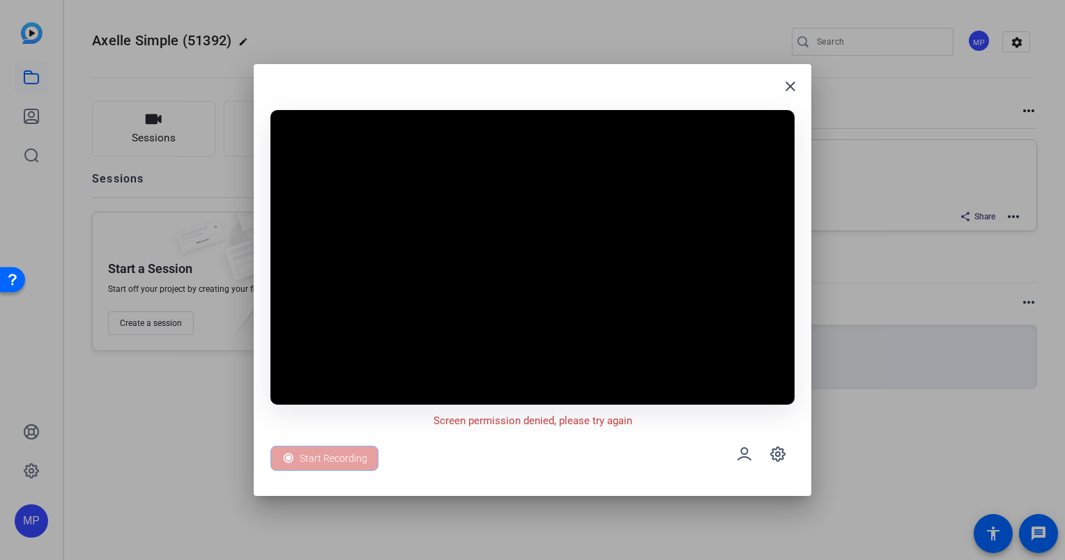
click at [519, 132] on video at bounding box center [532, 257] width 524 height 295
click at [785, 456] on icon at bounding box center [777, 454] width 17 height 17
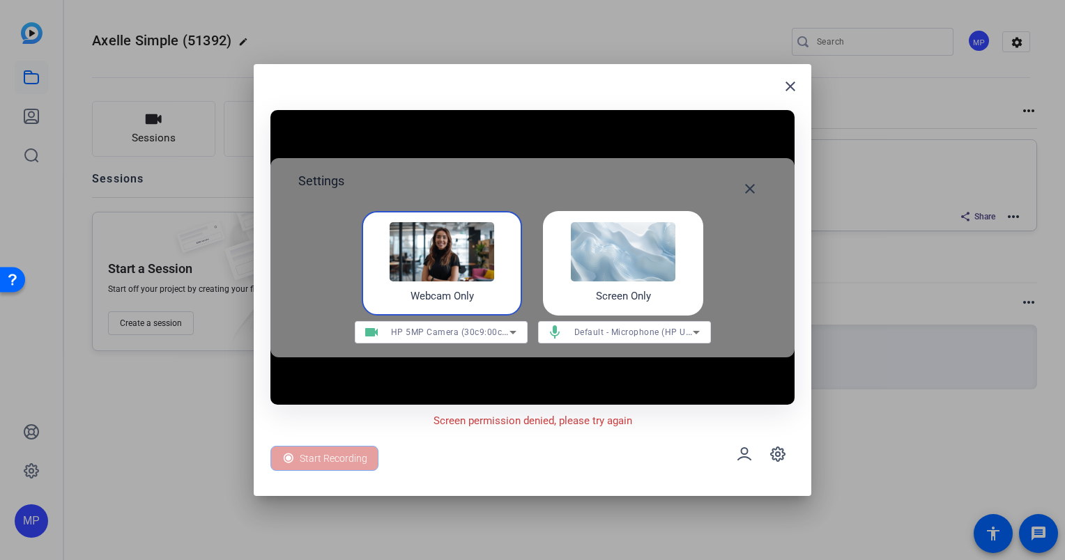
click at [443, 286] on div "Webcam Only" at bounding box center [442, 263] width 160 height 105
click at [742, 450] on icon at bounding box center [744, 454] width 17 height 17
click at [773, 452] on icon at bounding box center [778, 454] width 14 height 14
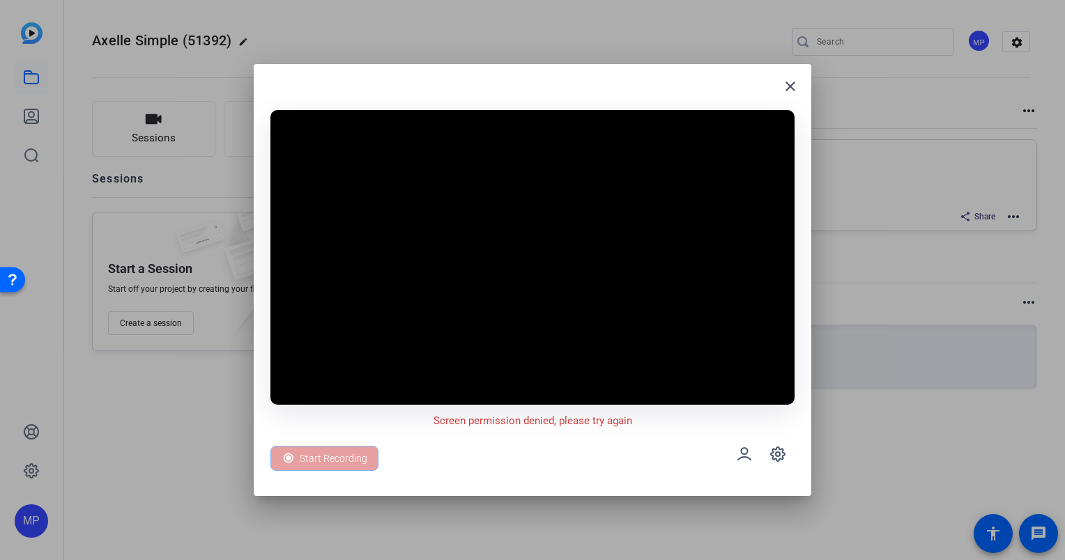
click at [452, 420] on p "Screen permission denied, please try again" at bounding box center [532, 421] width 199 height 16
click at [792, 86] on mat-icon "close" at bounding box center [790, 86] width 17 height 17
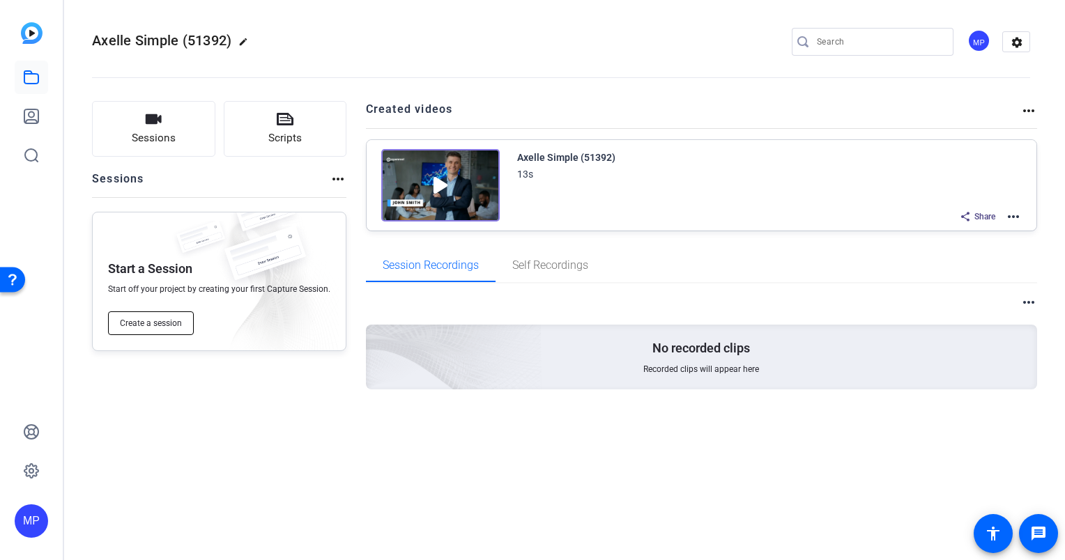
click at [155, 325] on span "Create a session" at bounding box center [151, 323] width 62 height 11
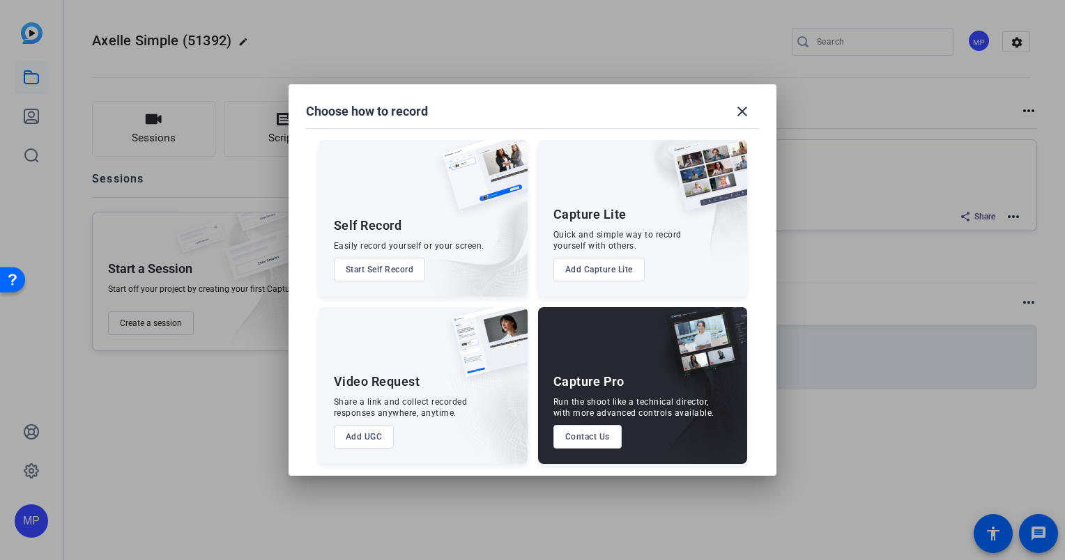
click at [419, 240] on img at bounding box center [466, 233] width 121 height 127
click at [383, 272] on button "Start Self Record" at bounding box center [380, 270] width 92 height 24
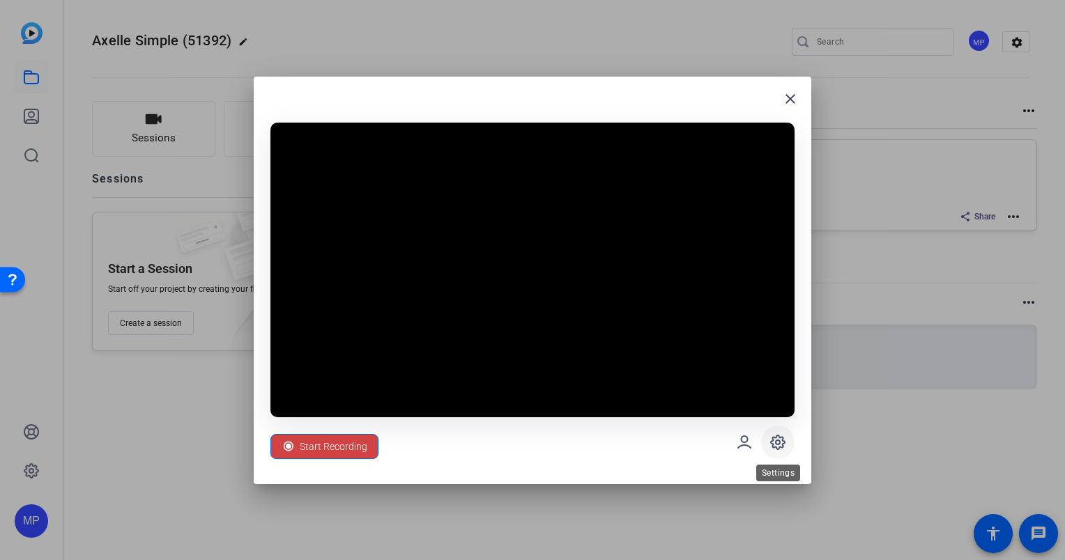
click at [775, 438] on icon at bounding box center [778, 443] width 14 height 14
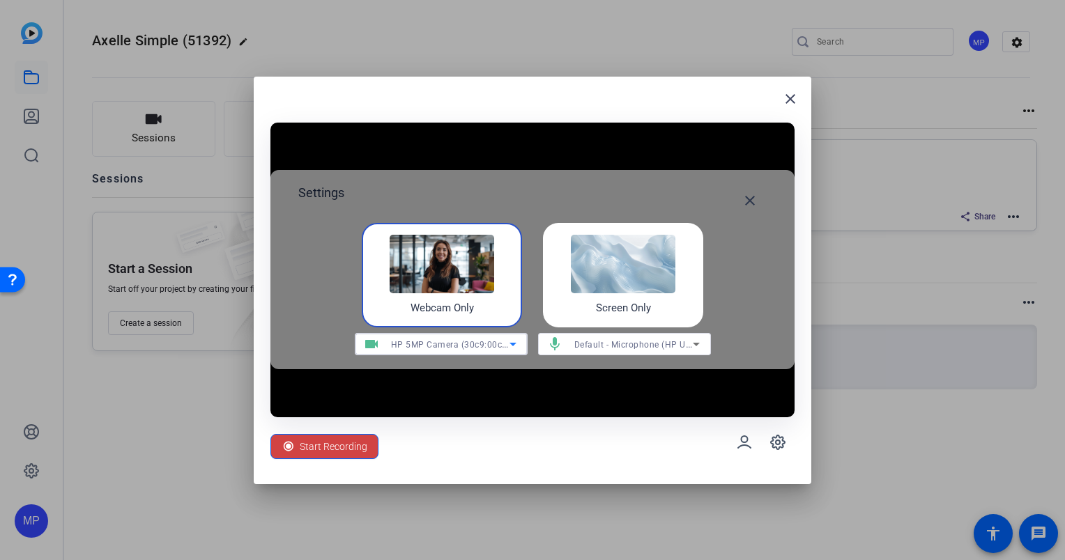
click at [492, 343] on span "HP 5MP Camera (30c9:00c1)" at bounding box center [451, 344] width 120 height 11
click at [538, 401] on div at bounding box center [532, 280] width 1065 height 560
click at [771, 444] on icon at bounding box center [777, 442] width 17 height 17
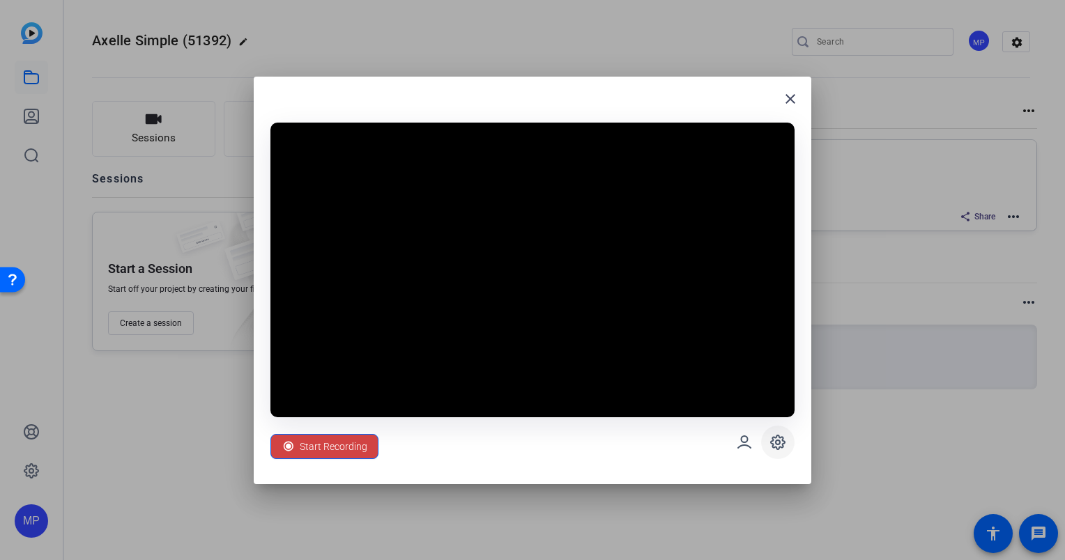
click at [772, 444] on icon at bounding box center [777, 442] width 17 height 17
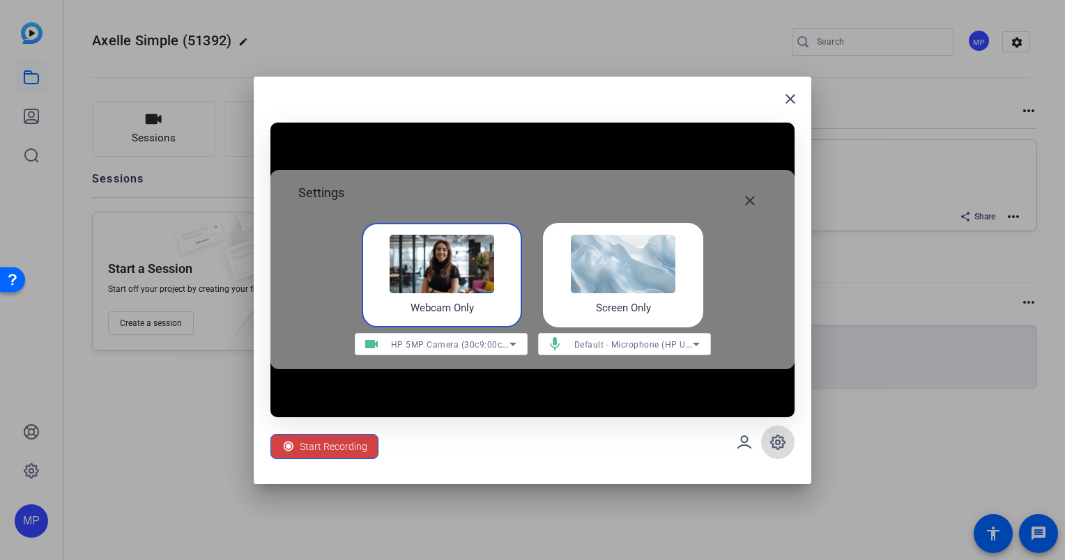
click at [774, 444] on icon at bounding box center [778, 443] width 14 height 14
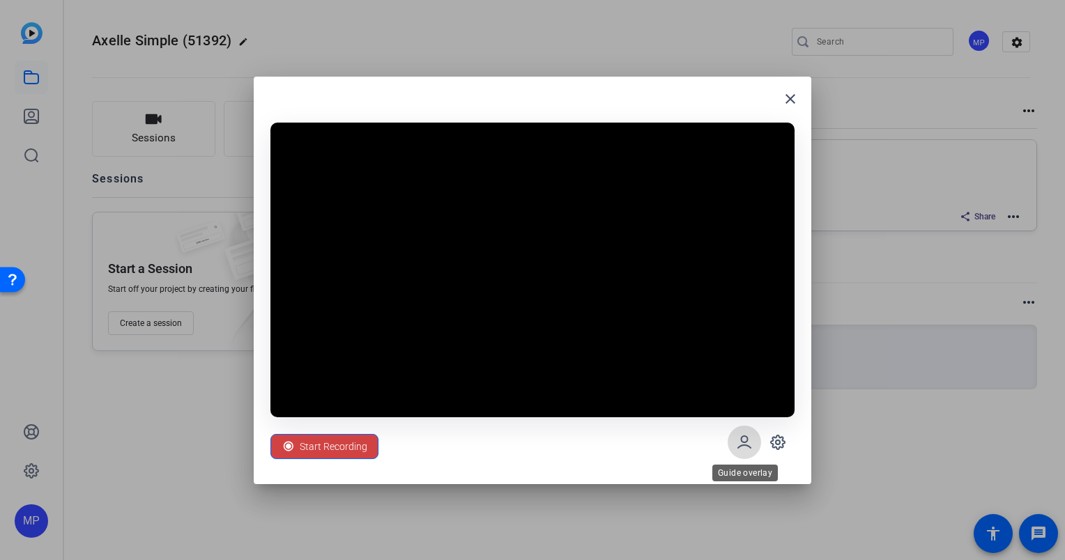
click at [747, 447] on icon at bounding box center [744, 442] width 17 height 17
click at [779, 91] on span at bounding box center [790, 98] width 33 height 33
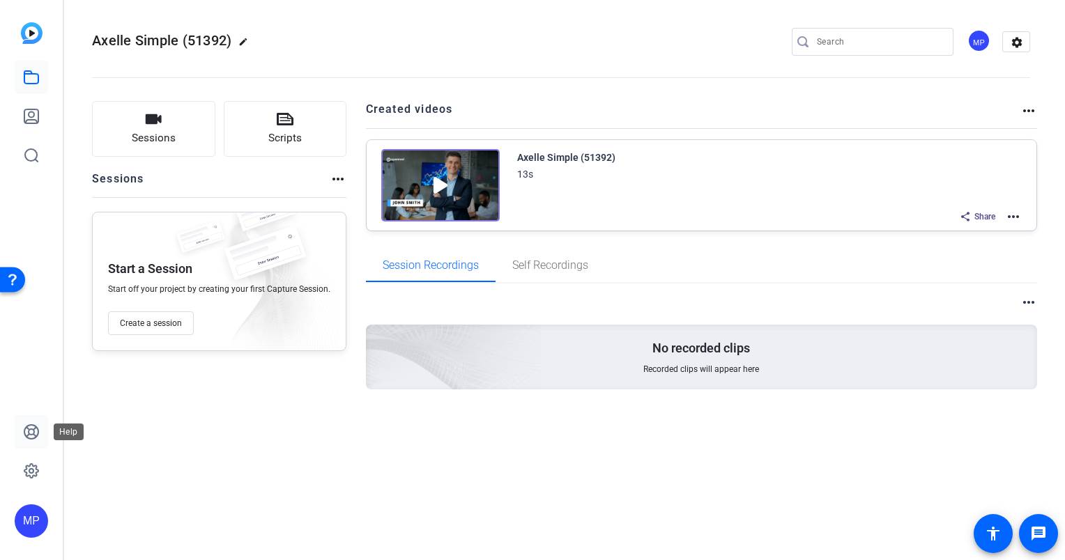
click at [39, 431] on icon at bounding box center [31, 432] width 17 height 17
